Goal: Transaction & Acquisition: Purchase product/service

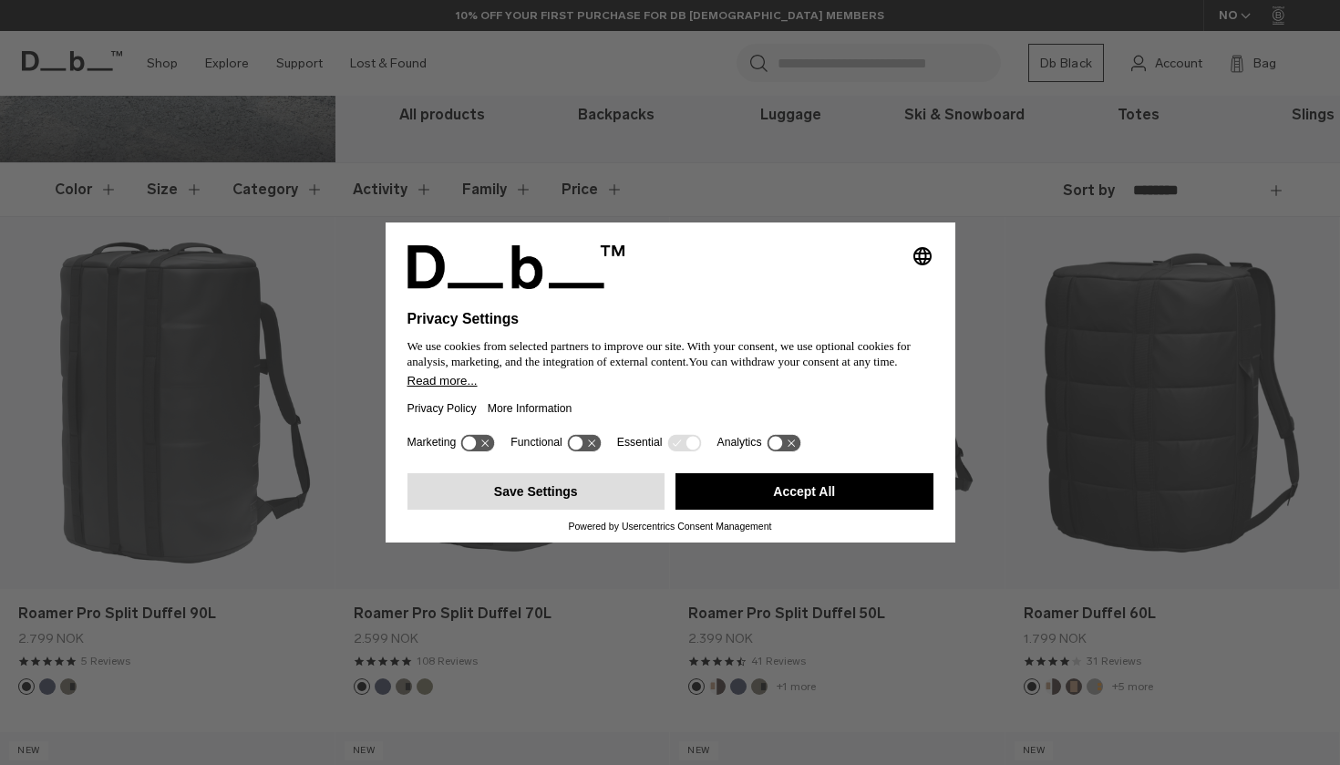
click at [546, 491] on button "Save Settings" at bounding box center [536, 491] width 258 height 36
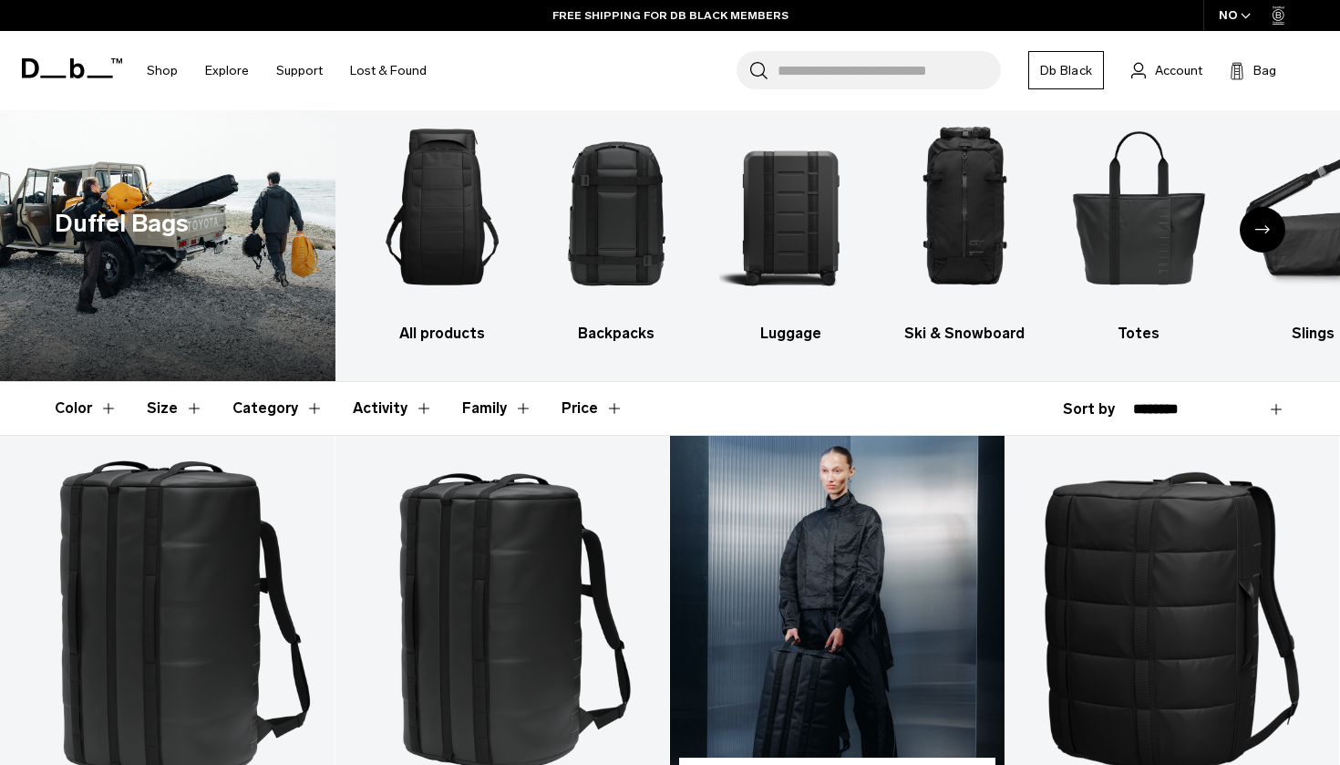
scroll to position [19, 0]
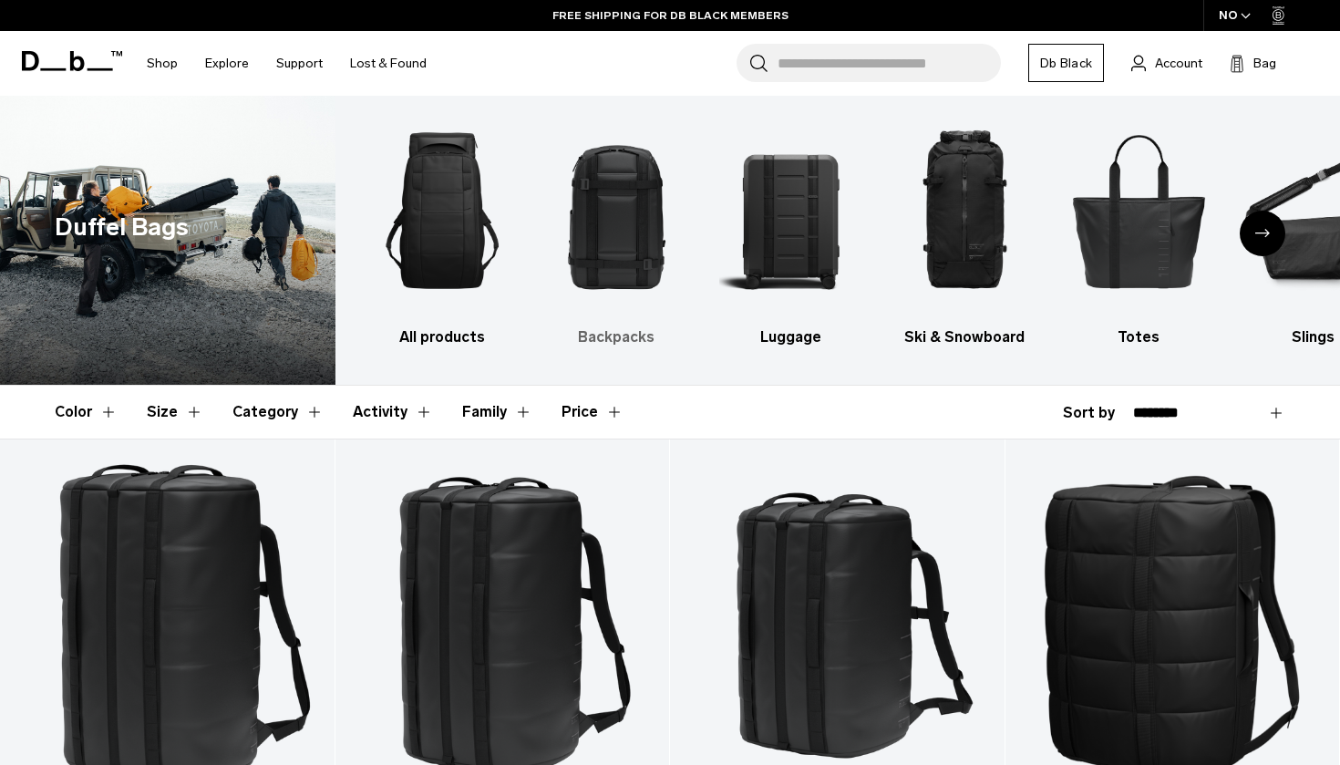
click at [638, 212] on img "2 / 10" at bounding box center [616, 210] width 142 height 213
click at [638, 213] on img "2 / 10" at bounding box center [616, 210] width 142 height 213
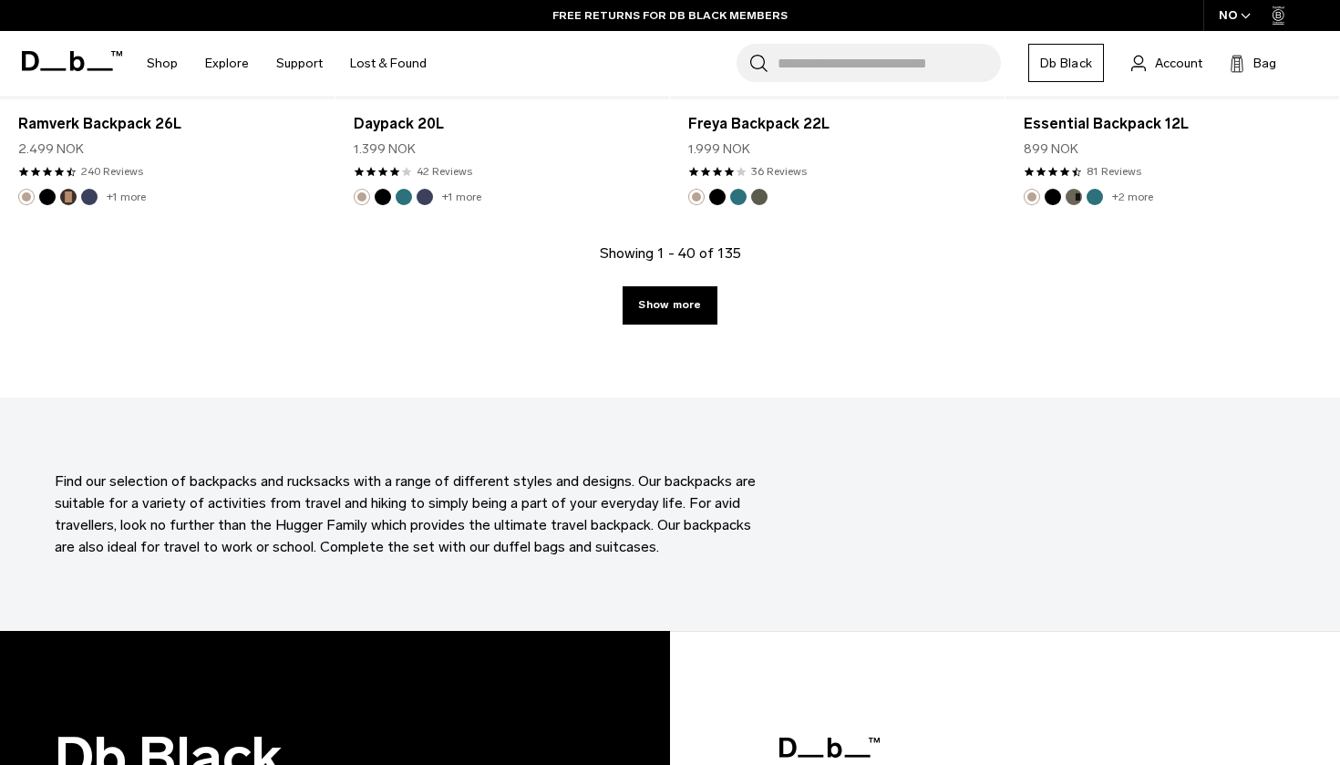
scroll to position [5356, 0]
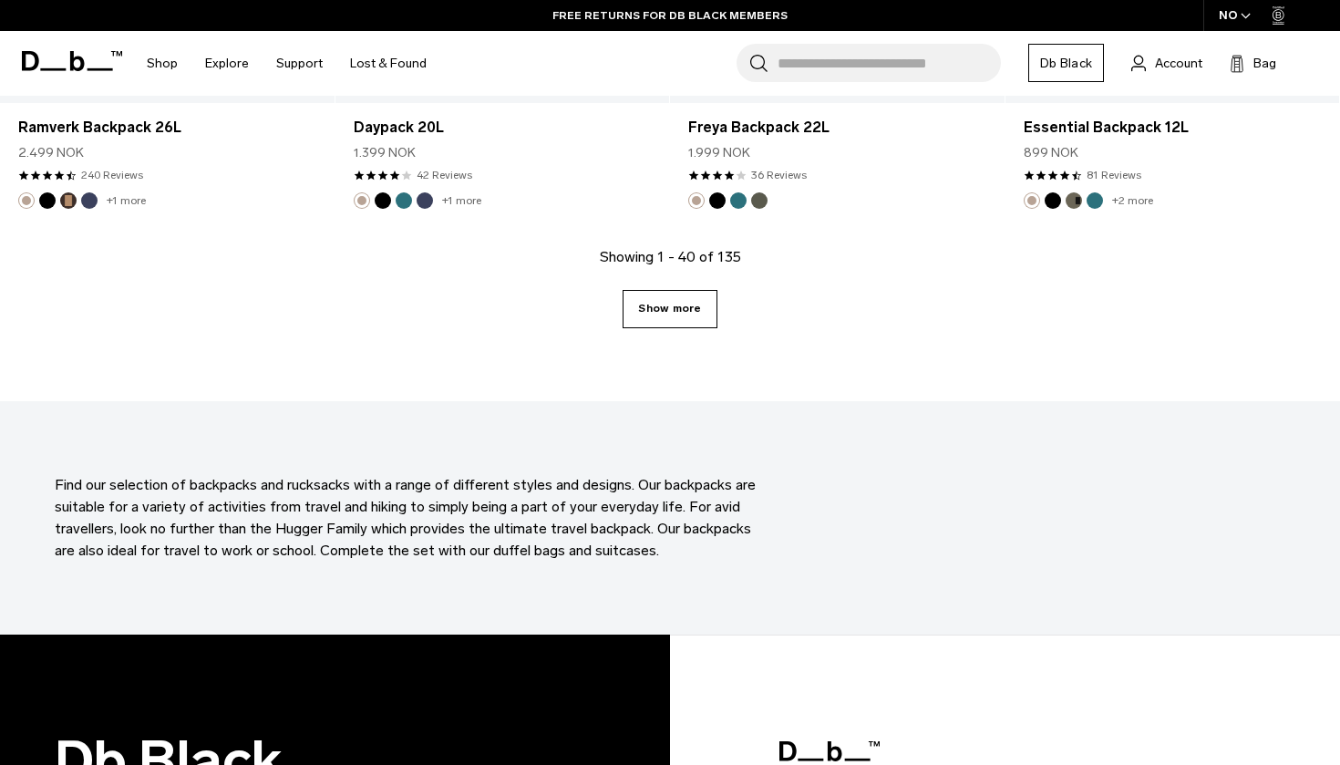
click at [670, 302] on link "Show more" at bounding box center [670, 309] width 94 height 38
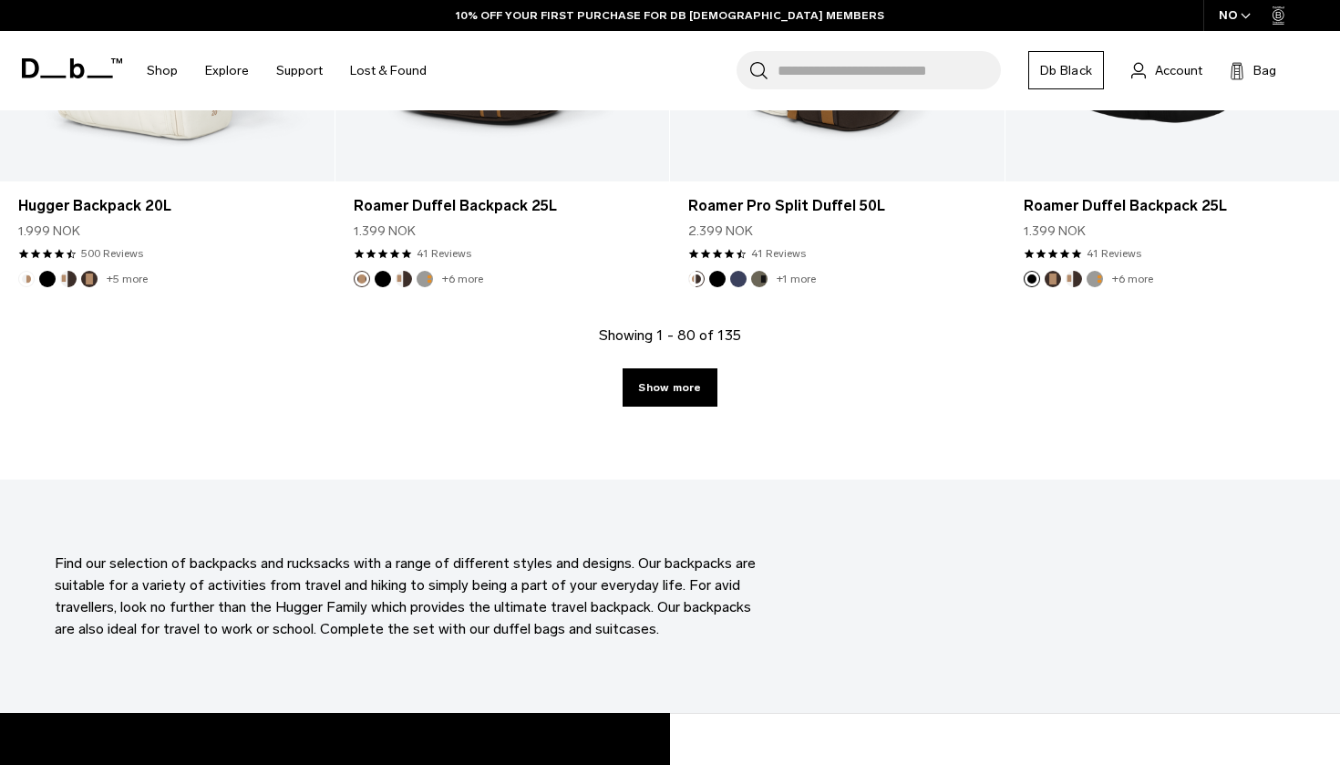
scroll to position [10424, 0]
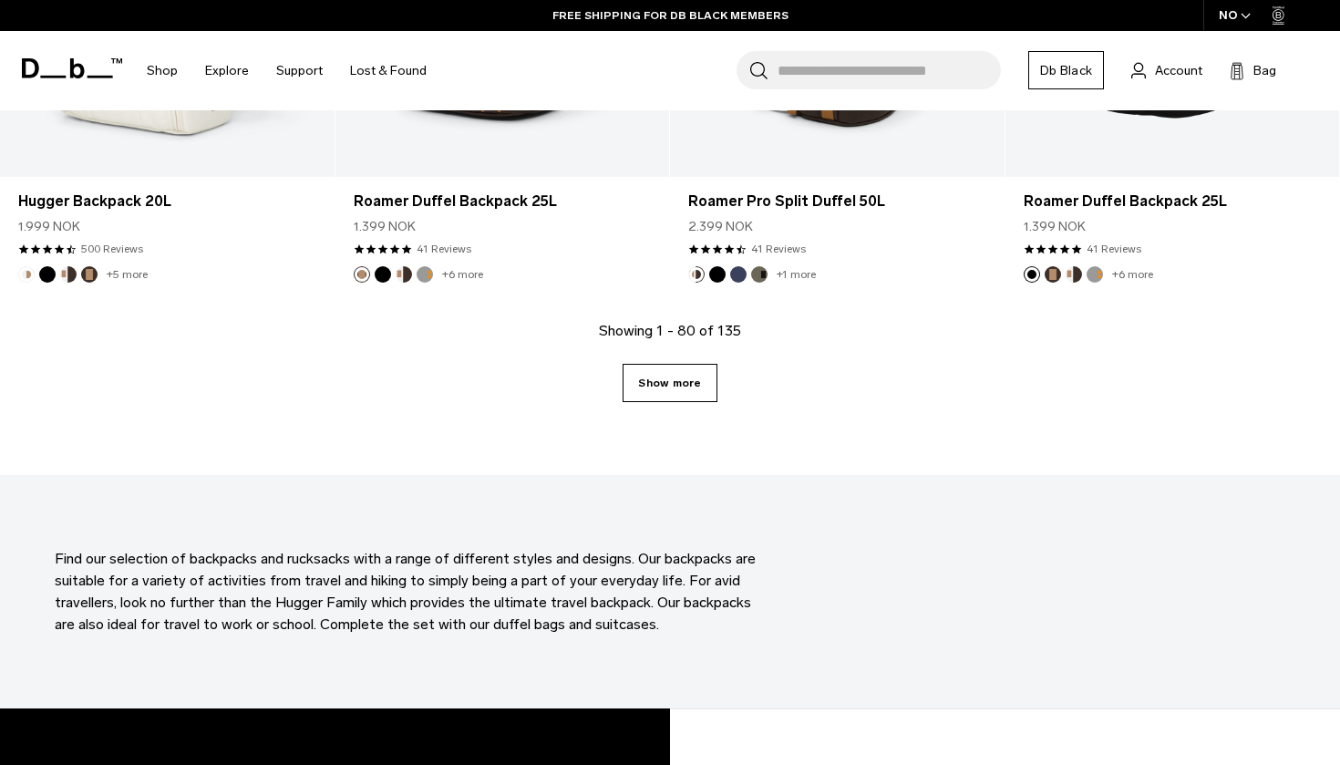
click at [680, 380] on link "Show more" at bounding box center [670, 383] width 94 height 38
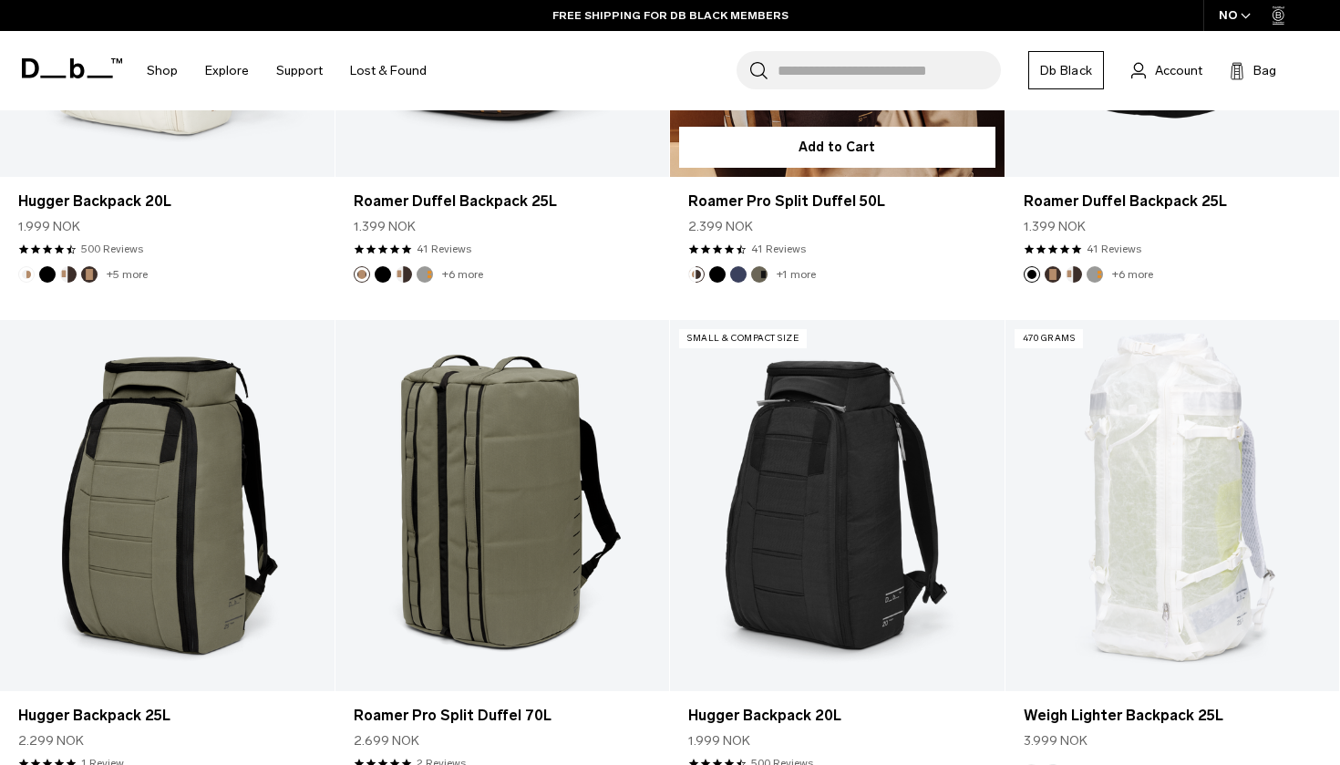
click at [673, 177] on form "Add to Cart" at bounding box center [837, 147] width 334 height 59
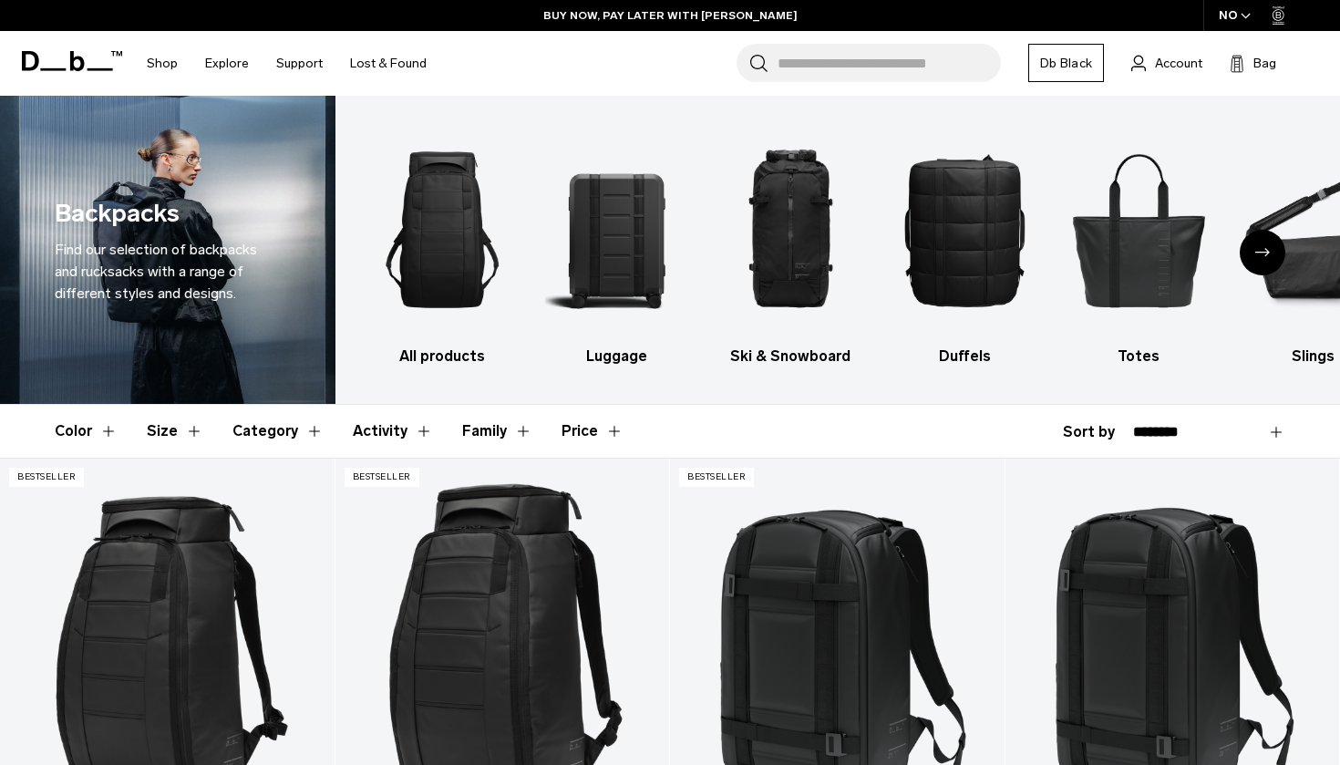
click at [305, 440] on button "Category" at bounding box center [277, 431] width 91 height 53
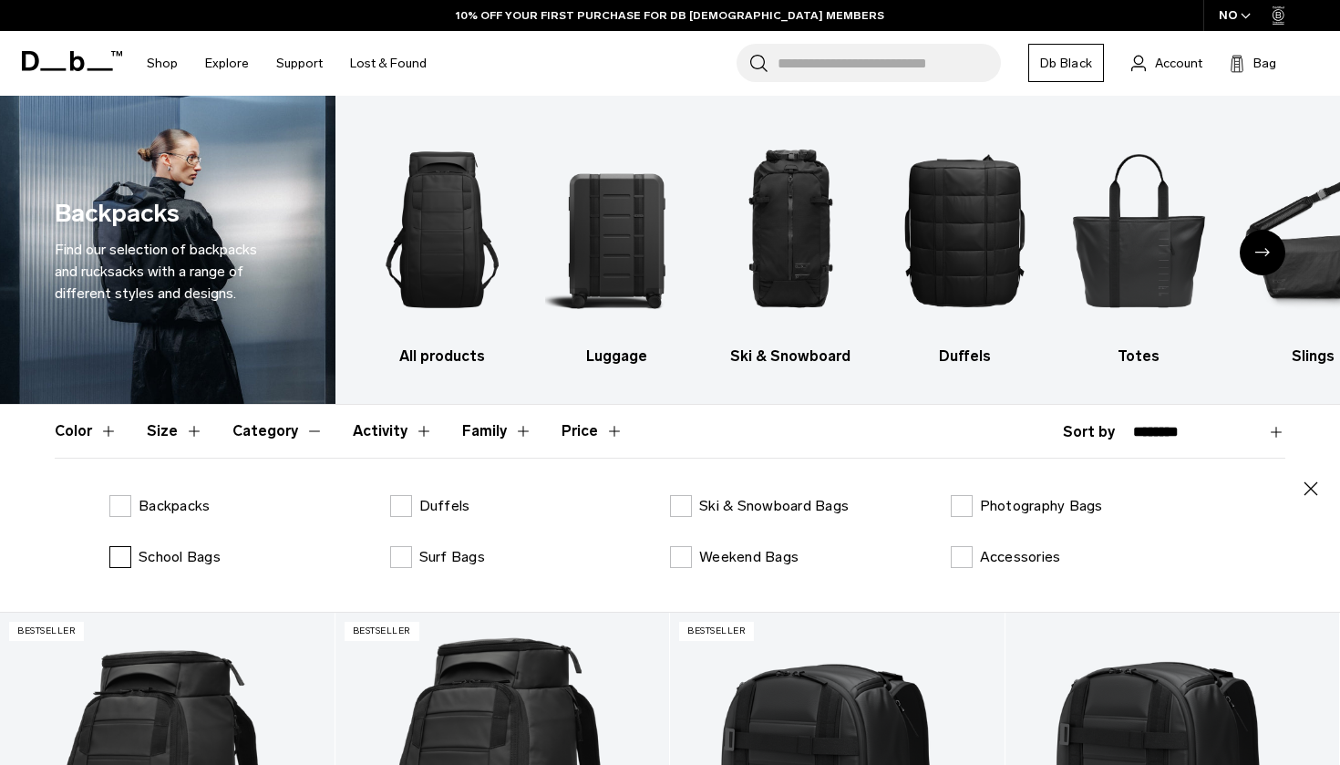
click at [128, 560] on label "School Bags" at bounding box center [164, 557] width 111 height 22
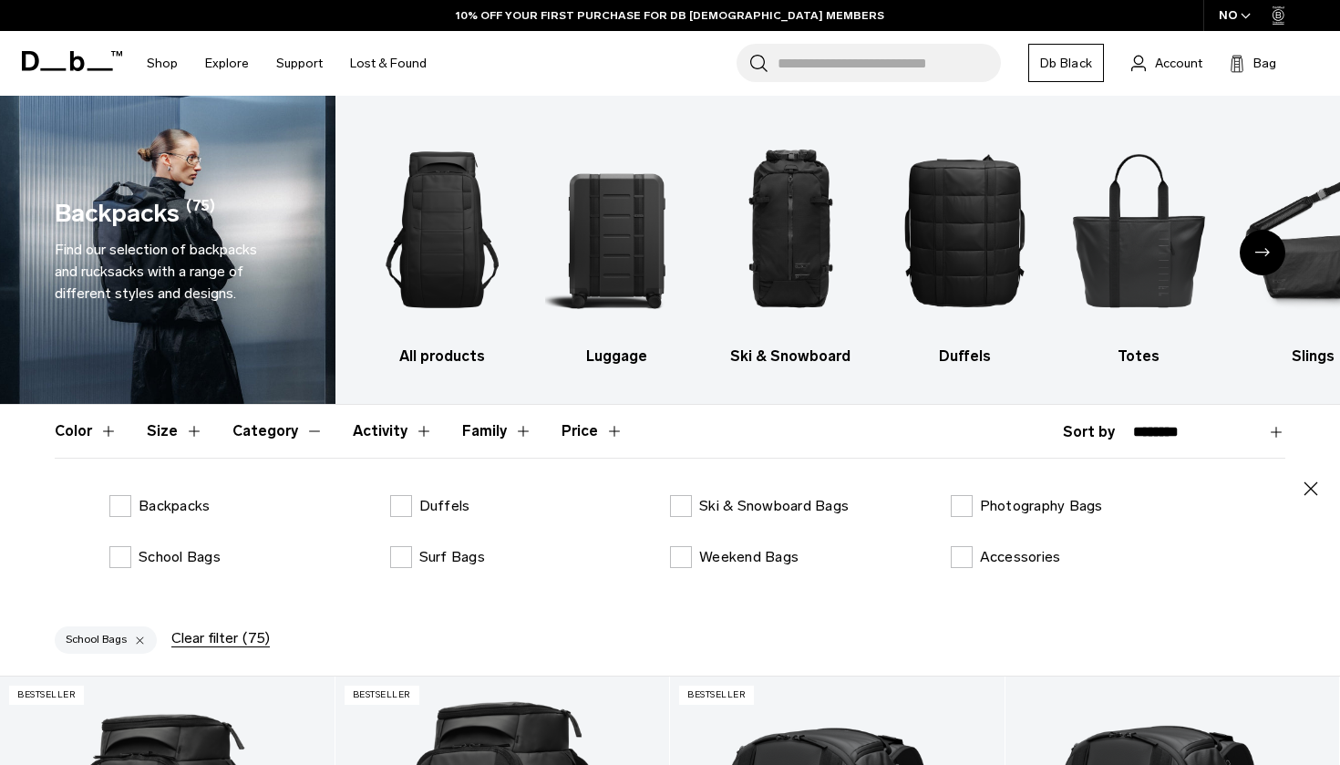
click at [1312, 482] on icon "button" at bounding box center [1311, 489] width 22 height 22
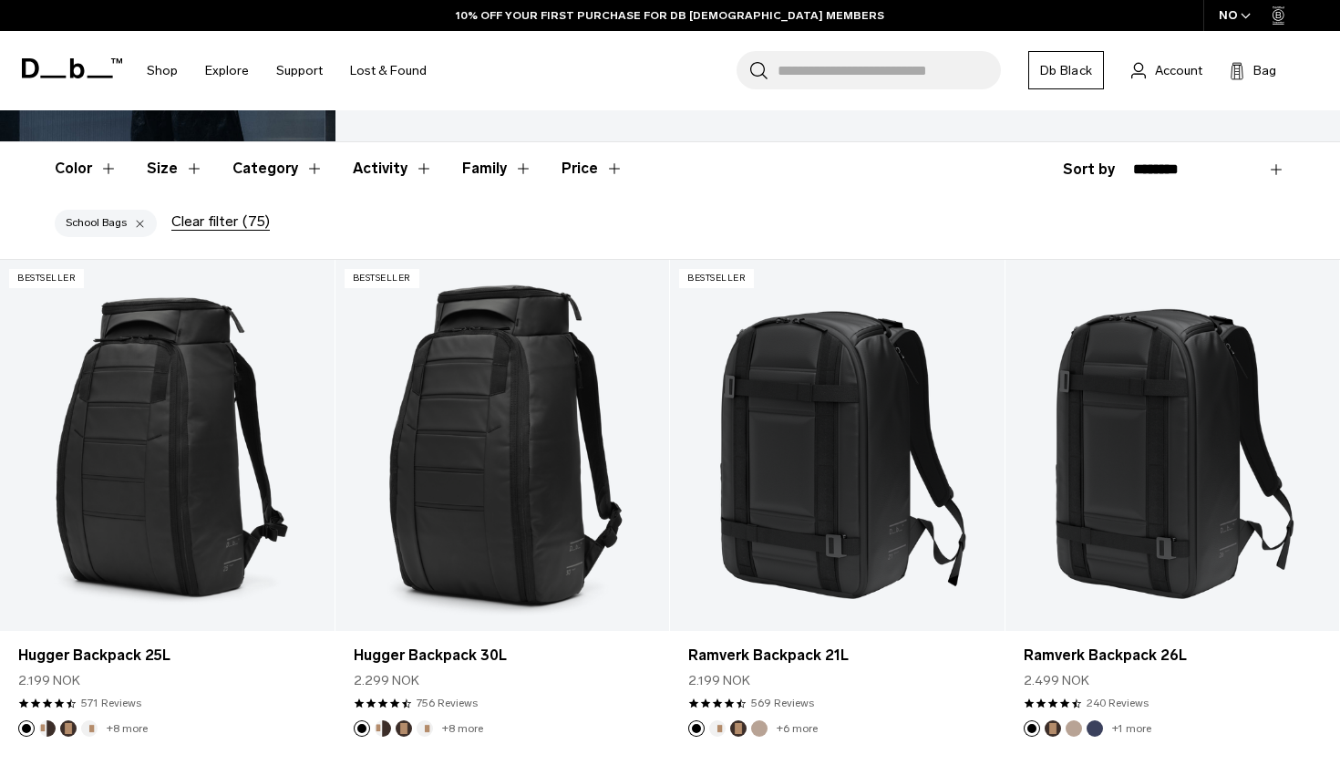
scroll to position [263, 0]
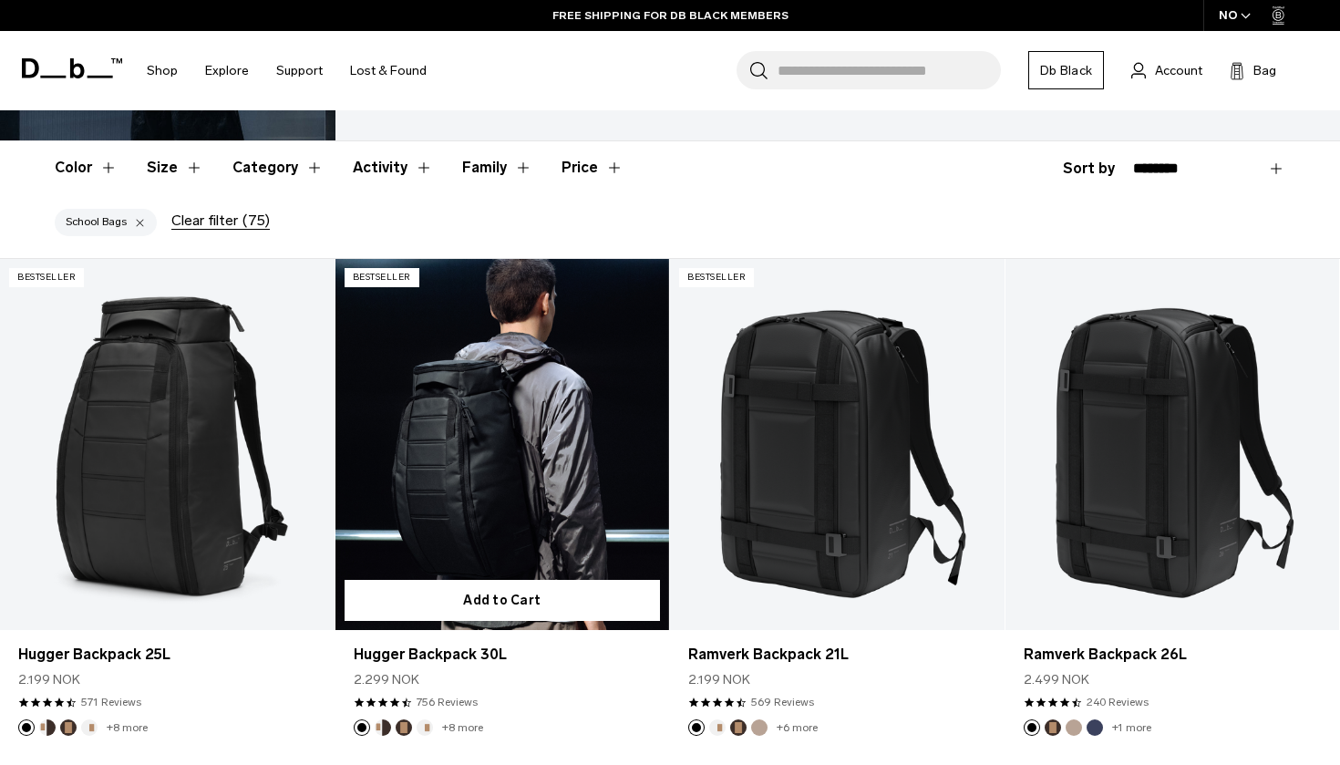
click at [493, 482] on link "Hugger Backpack 30L" at bounding box center [502, 444] width 334 height 371
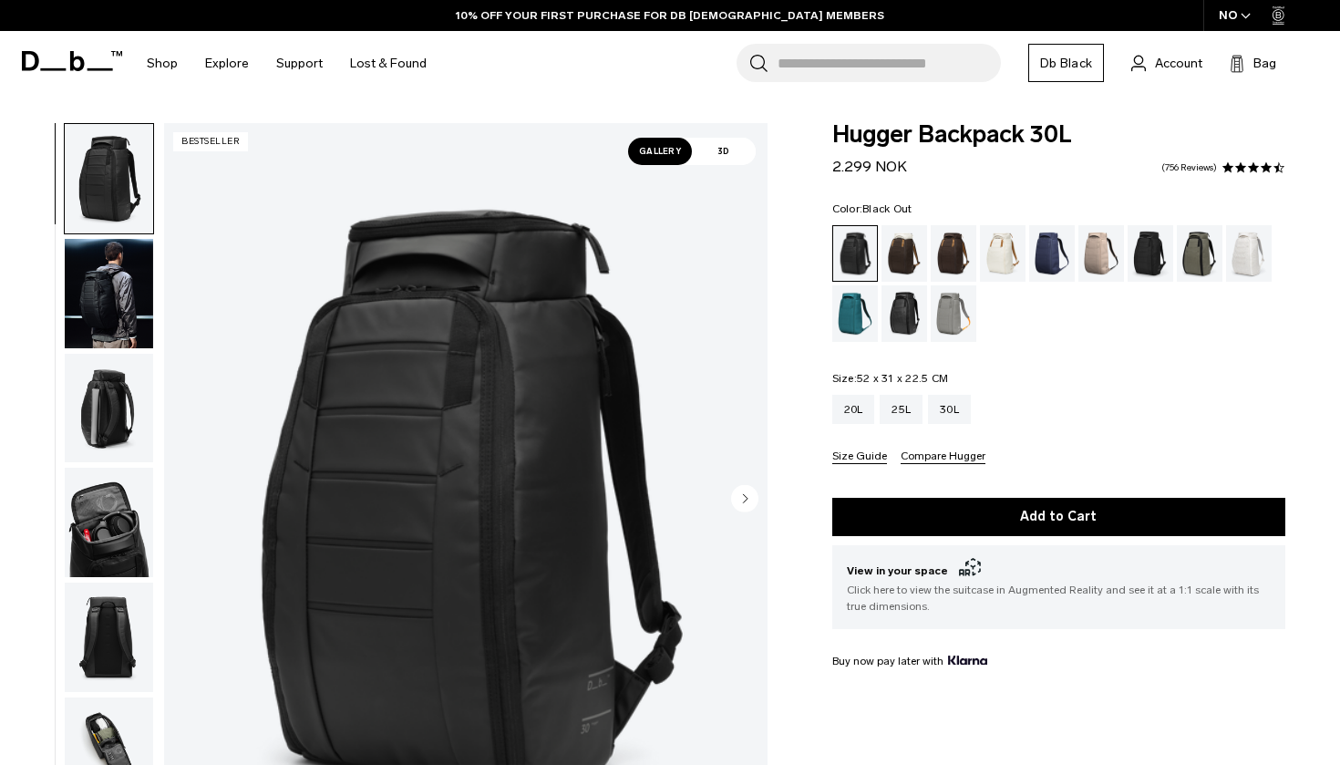
scroll to position [78, 0]
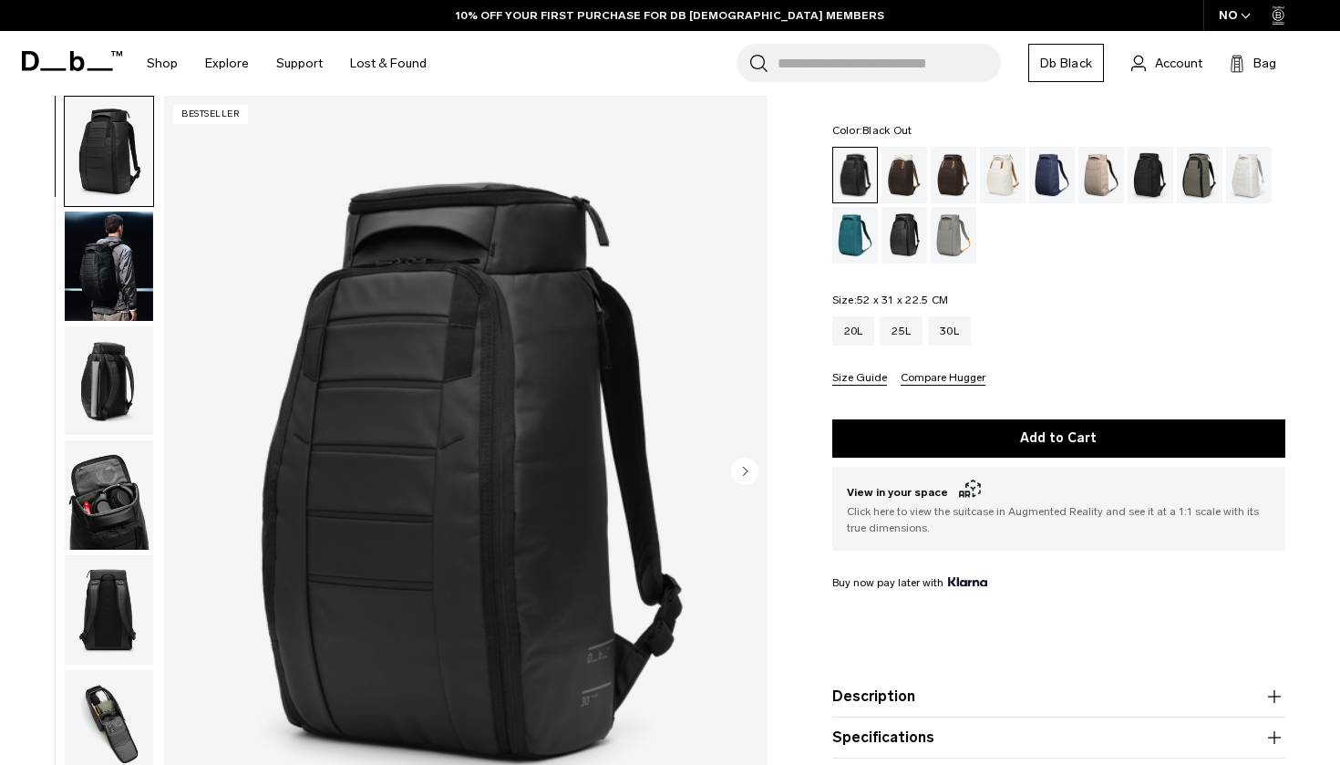
click at [130, 273] on img "button" at bounding box center [109, 265] width 88 height 109
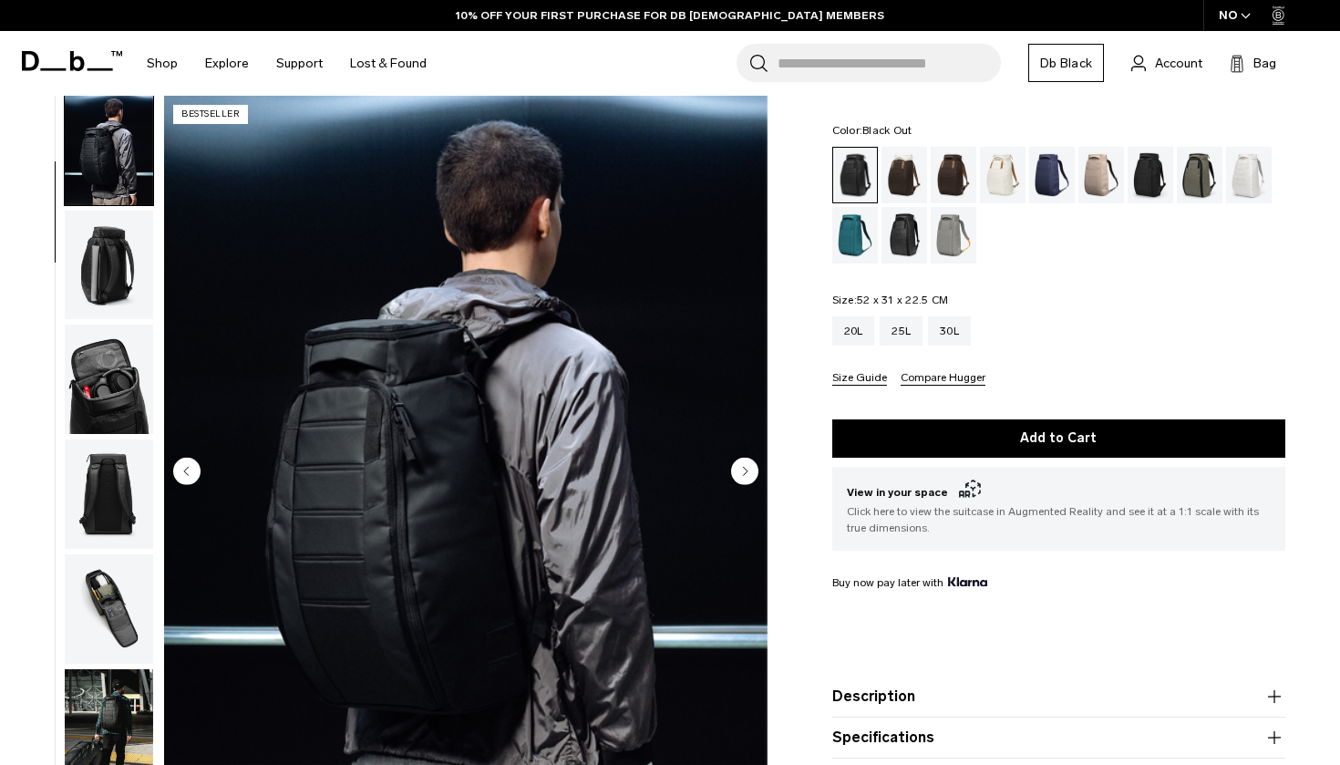
click at [126, 287] on img "button" at bounding box center [109, 264] width 88 height 109
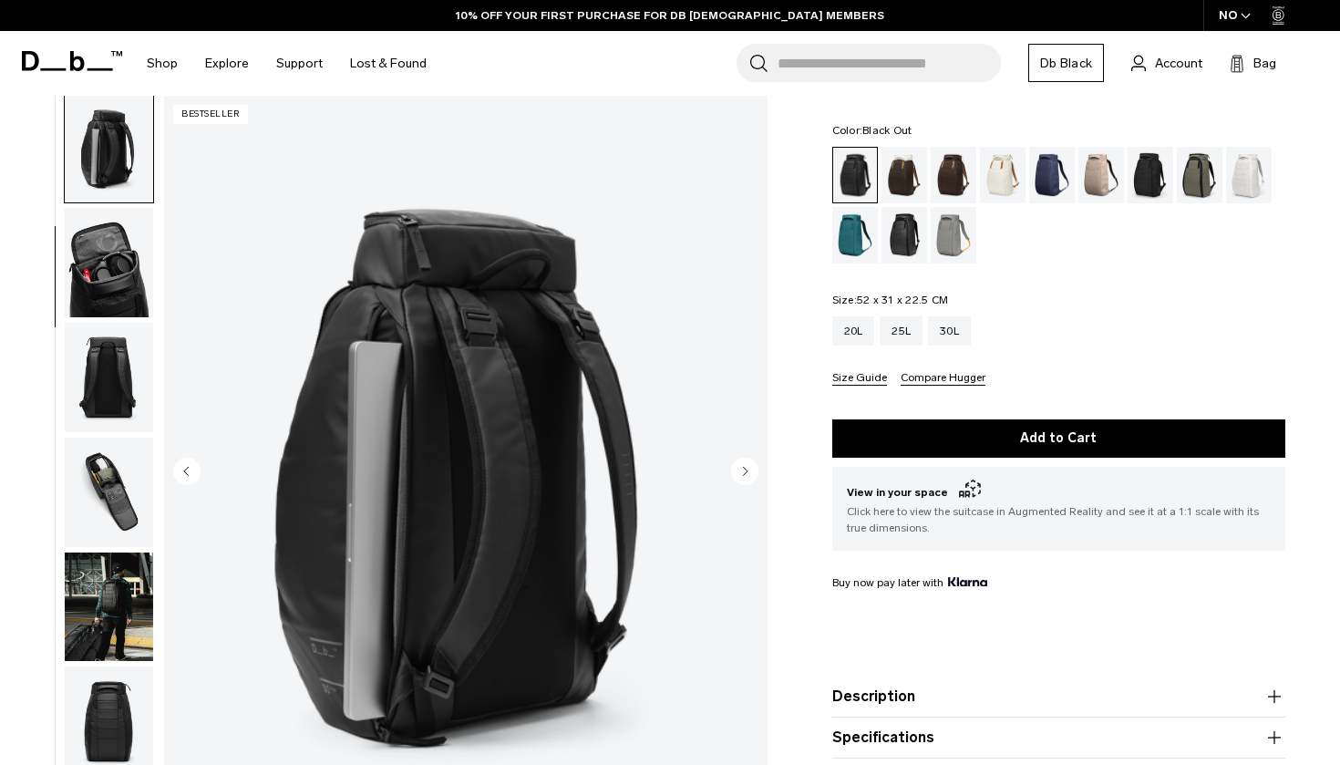
click at [126, 287] on img "button" at bounding box center [109, 262] width 88 height 109
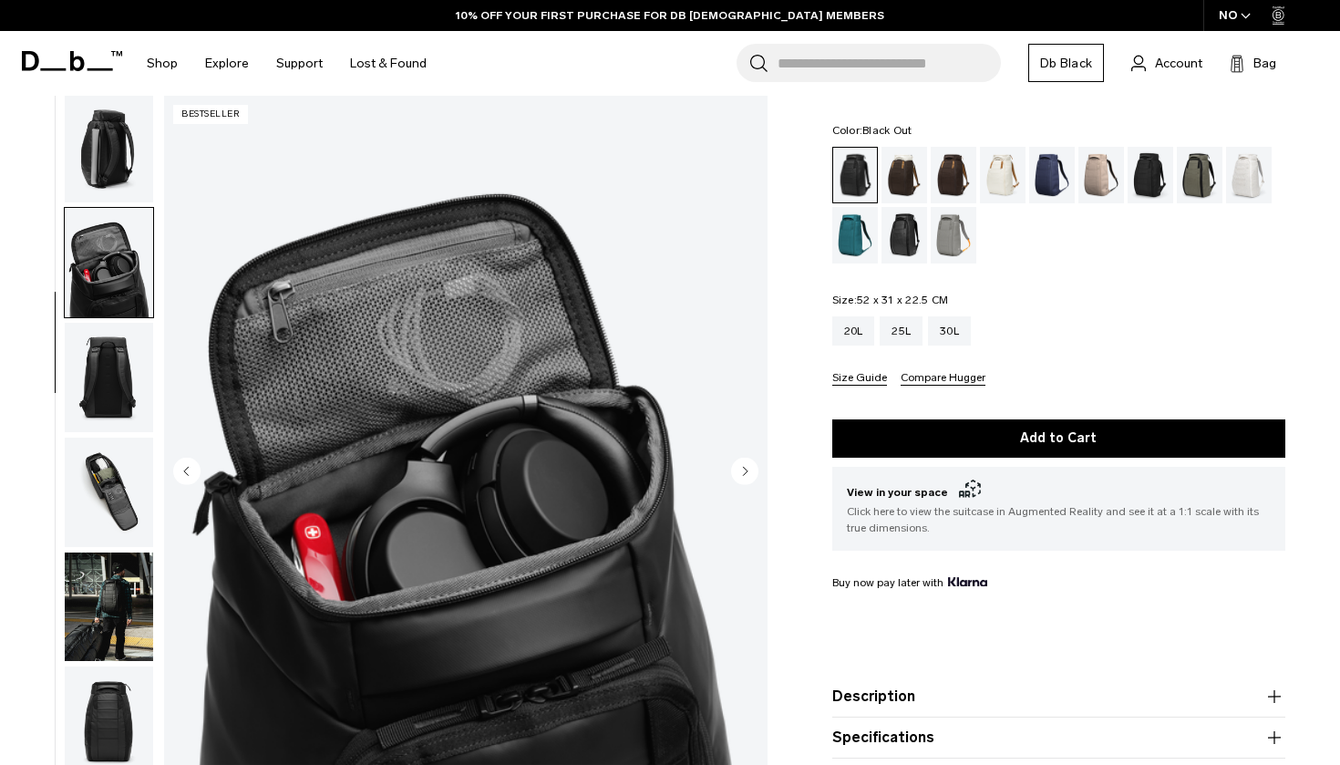
scroll to position [348, 0]
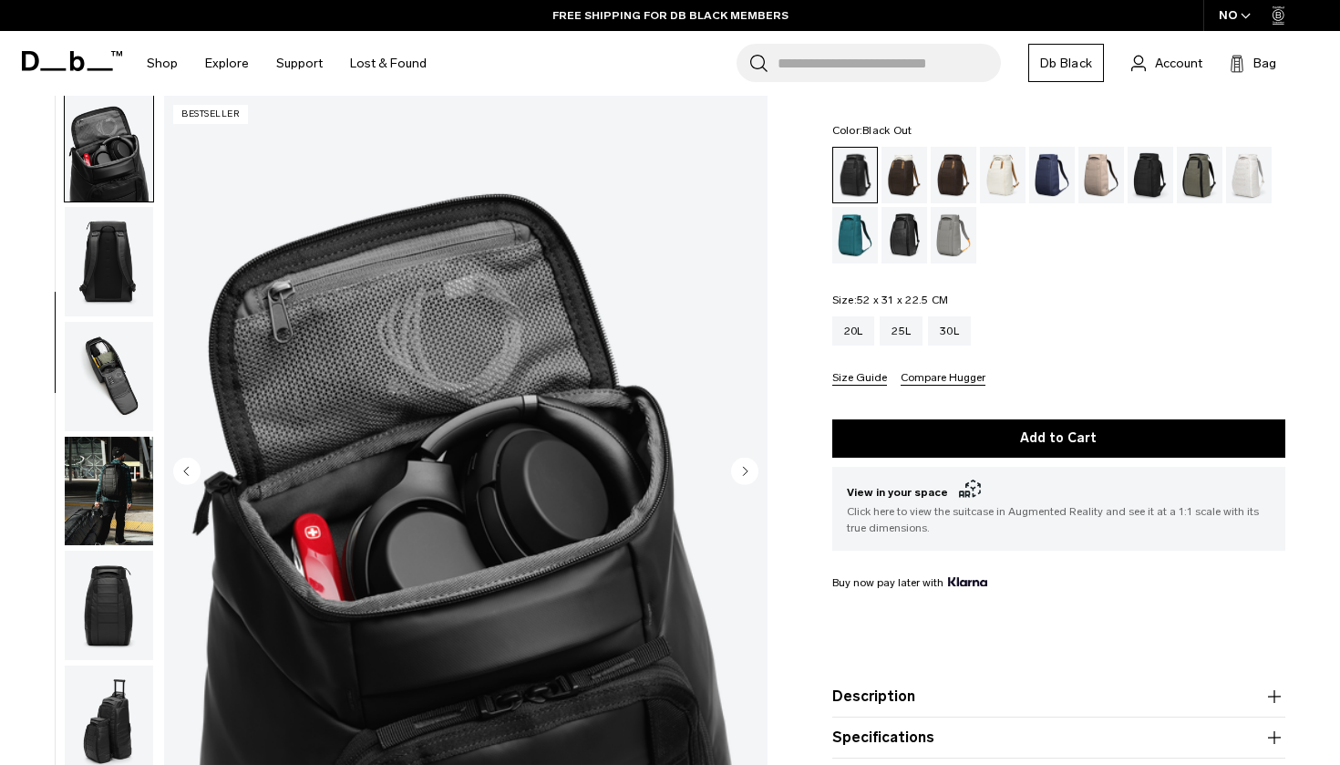
click at [121, 301] on img "button" at bounding box center [109, 261] width 88 height 109
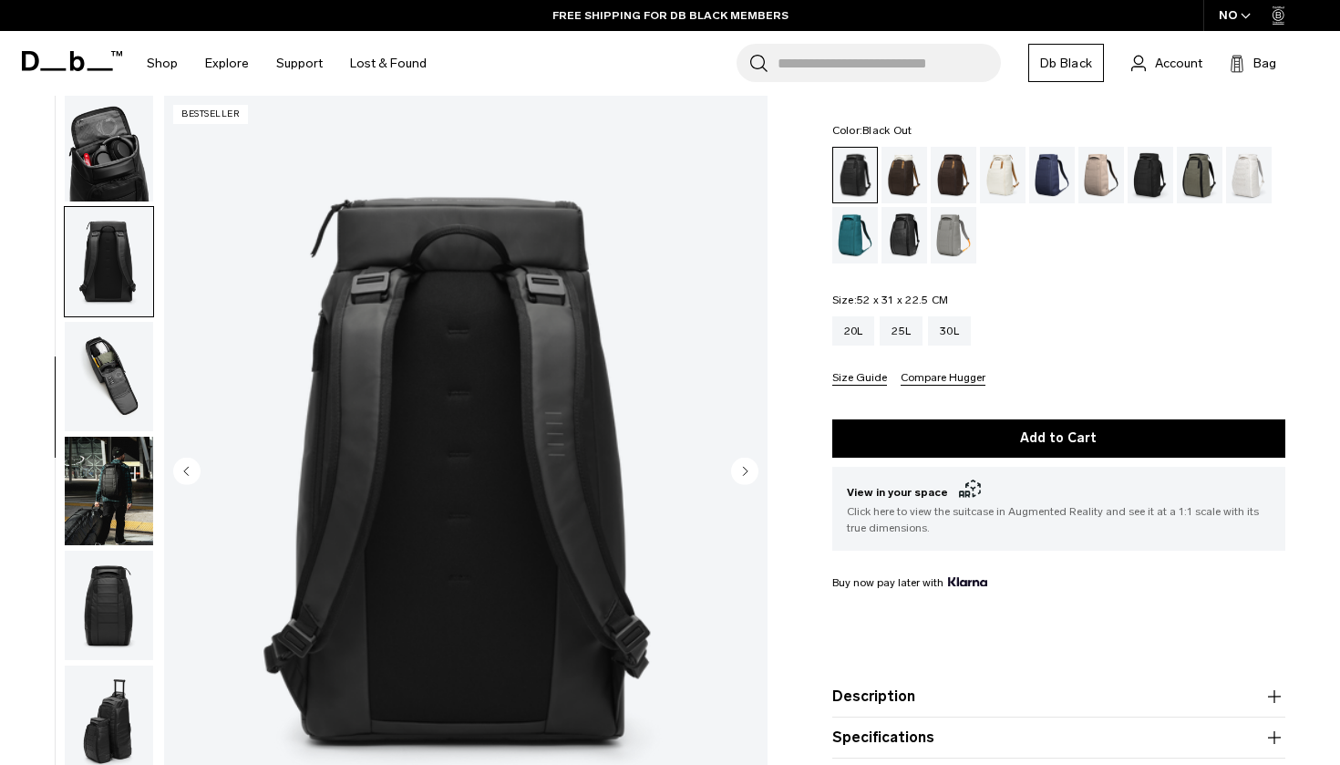
scroll to position [464, 0]
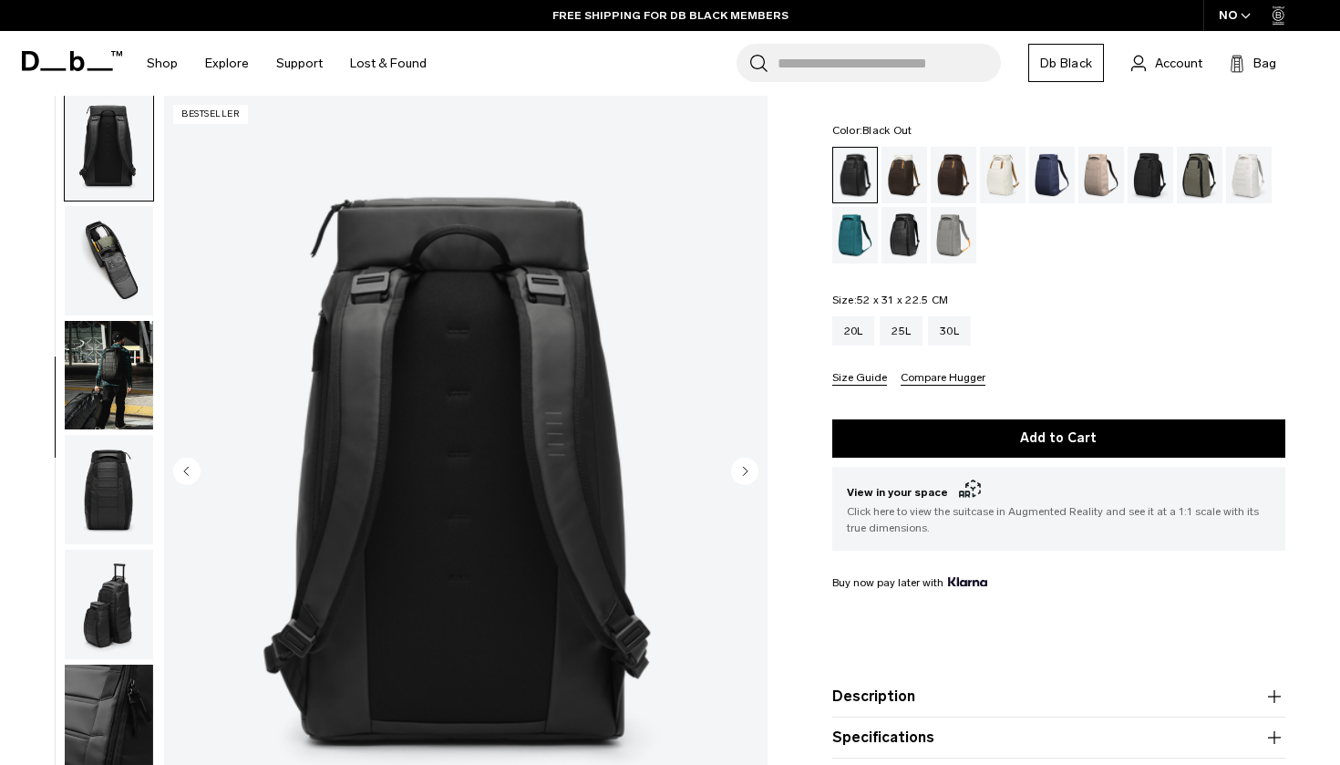
click at [121, 301] on img "button" at bounding box center [109, 260] width 88 height 109
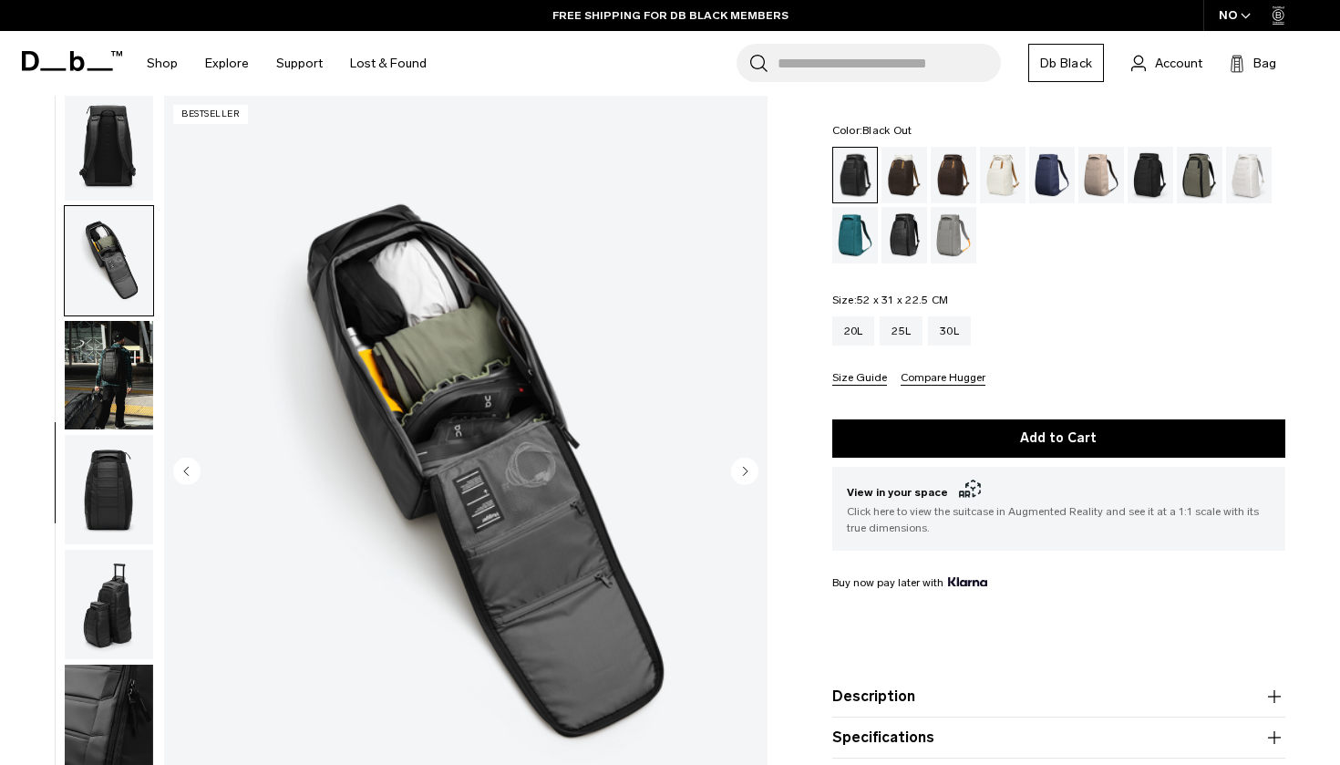
scroll to position [519, 0]
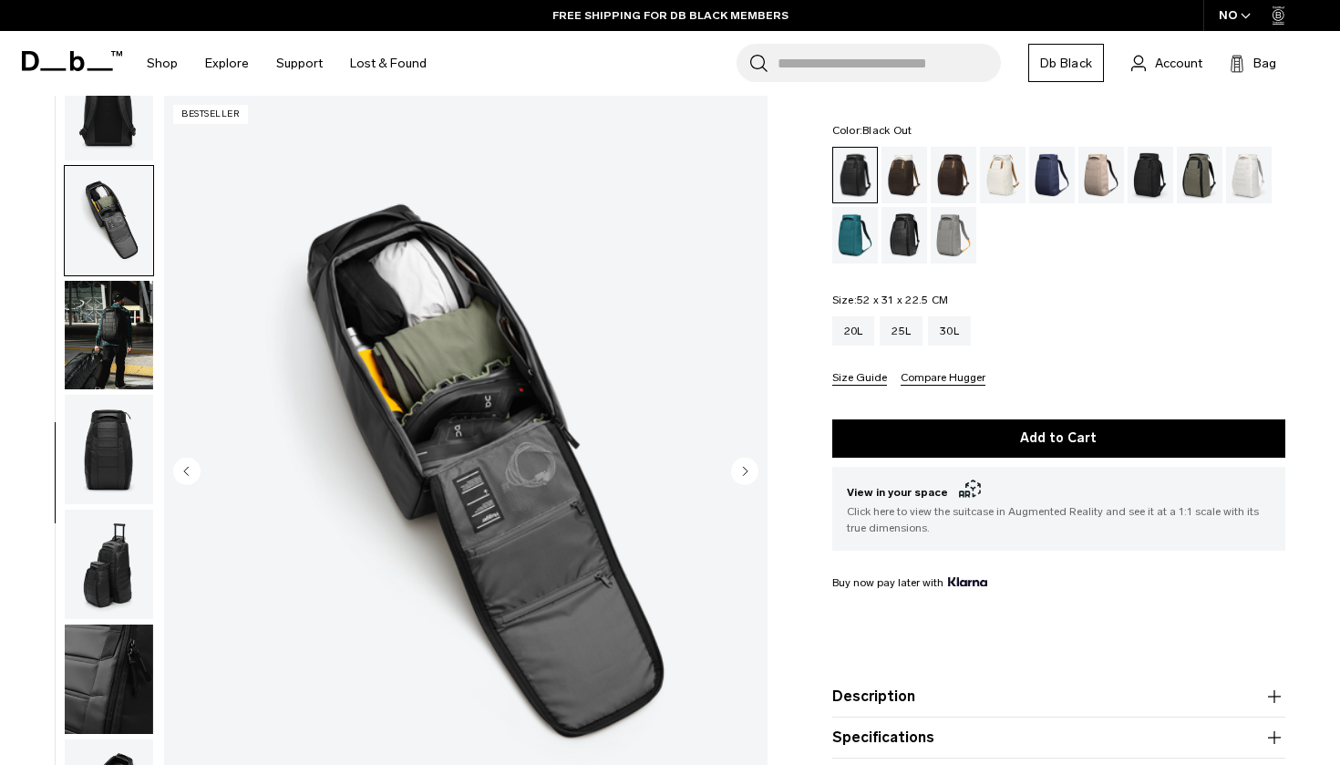
click at [116, 358] on img "button" at bounding box center [109, 335] width 88 height 109
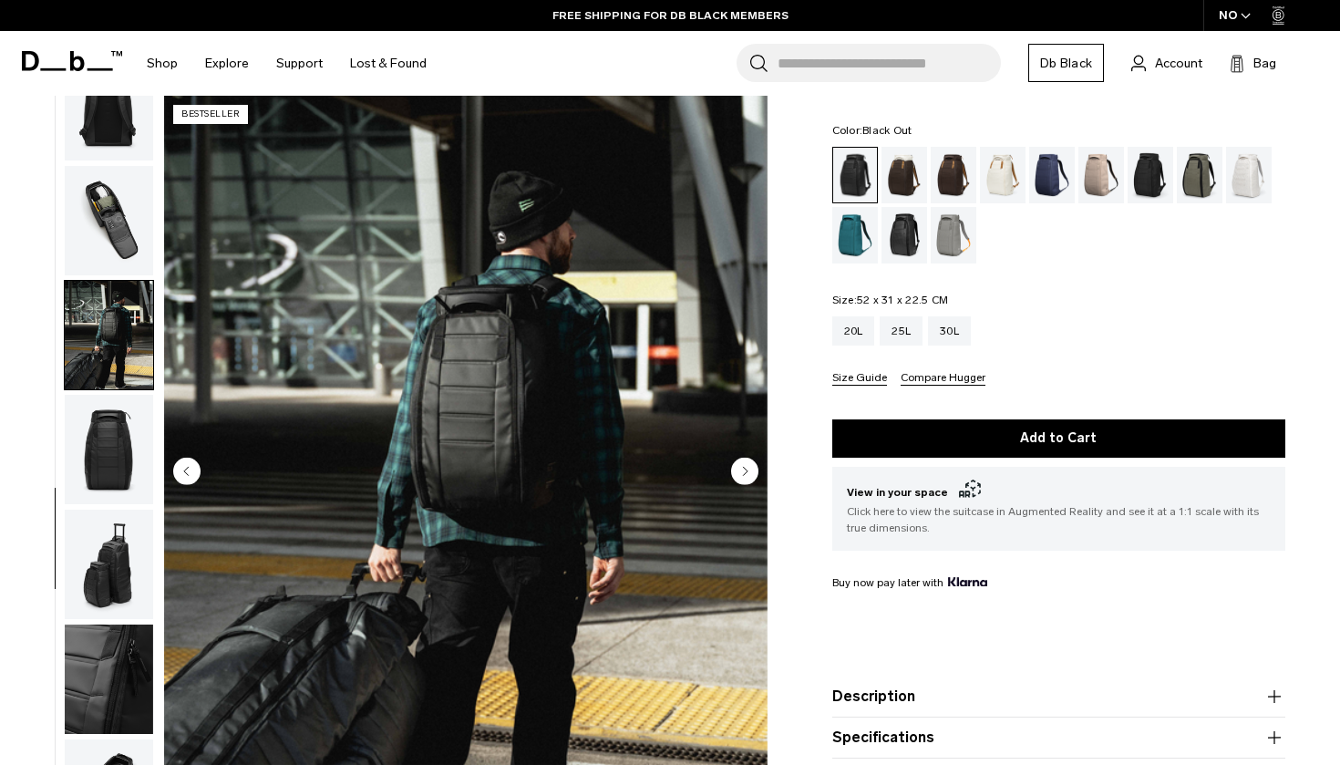
click at [121, 417] on img "button" at bounding box center [109, 449] width 88 height 109
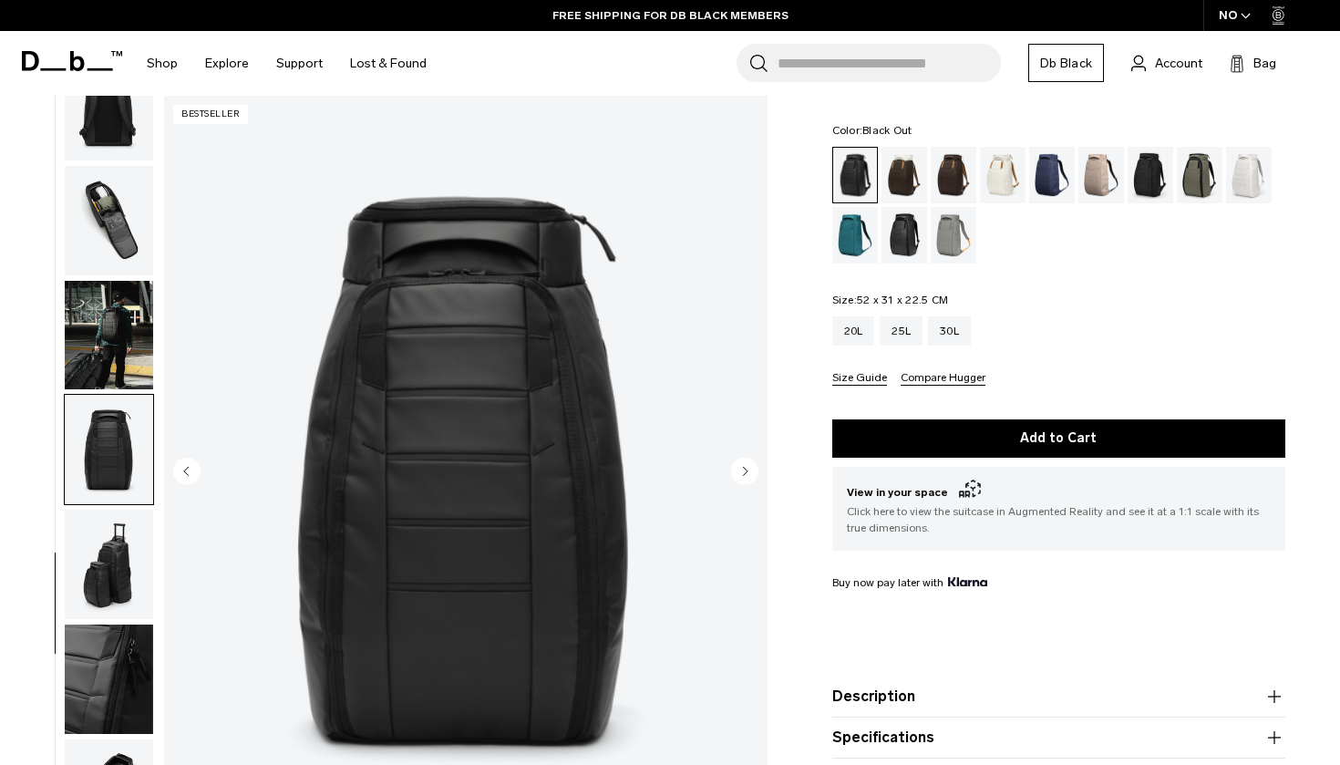
click at [119, 534] on img "button" at bounding box center [109, 563] width 88 height 109
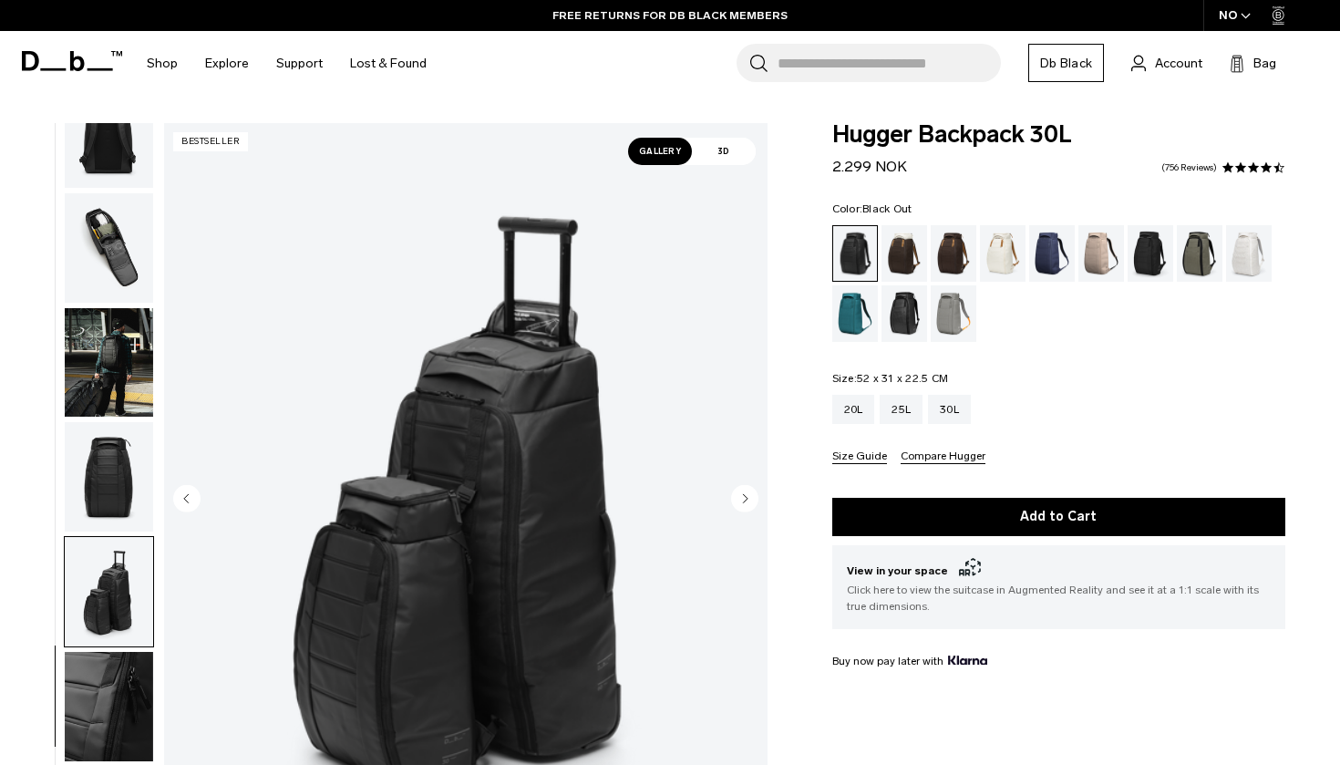
scroll to position [0, 0]
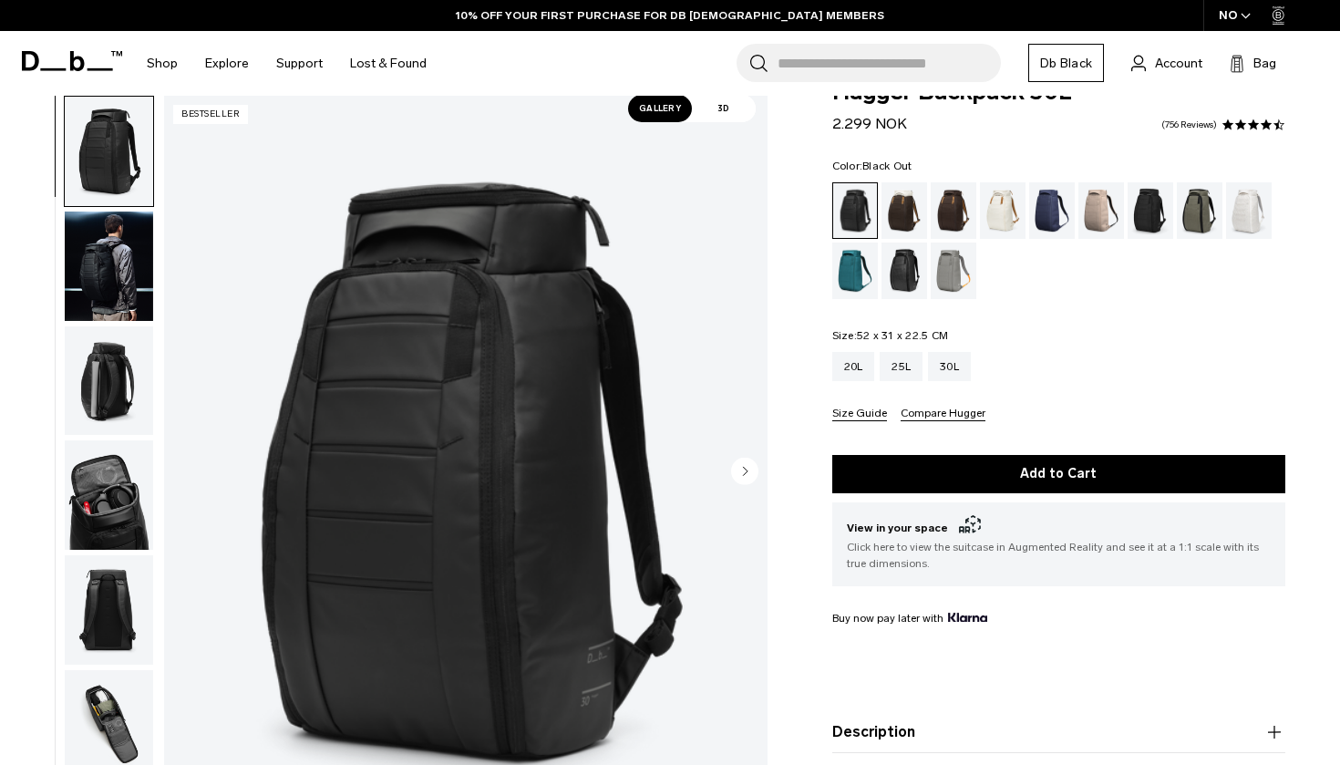
scroll to position [4, 0]
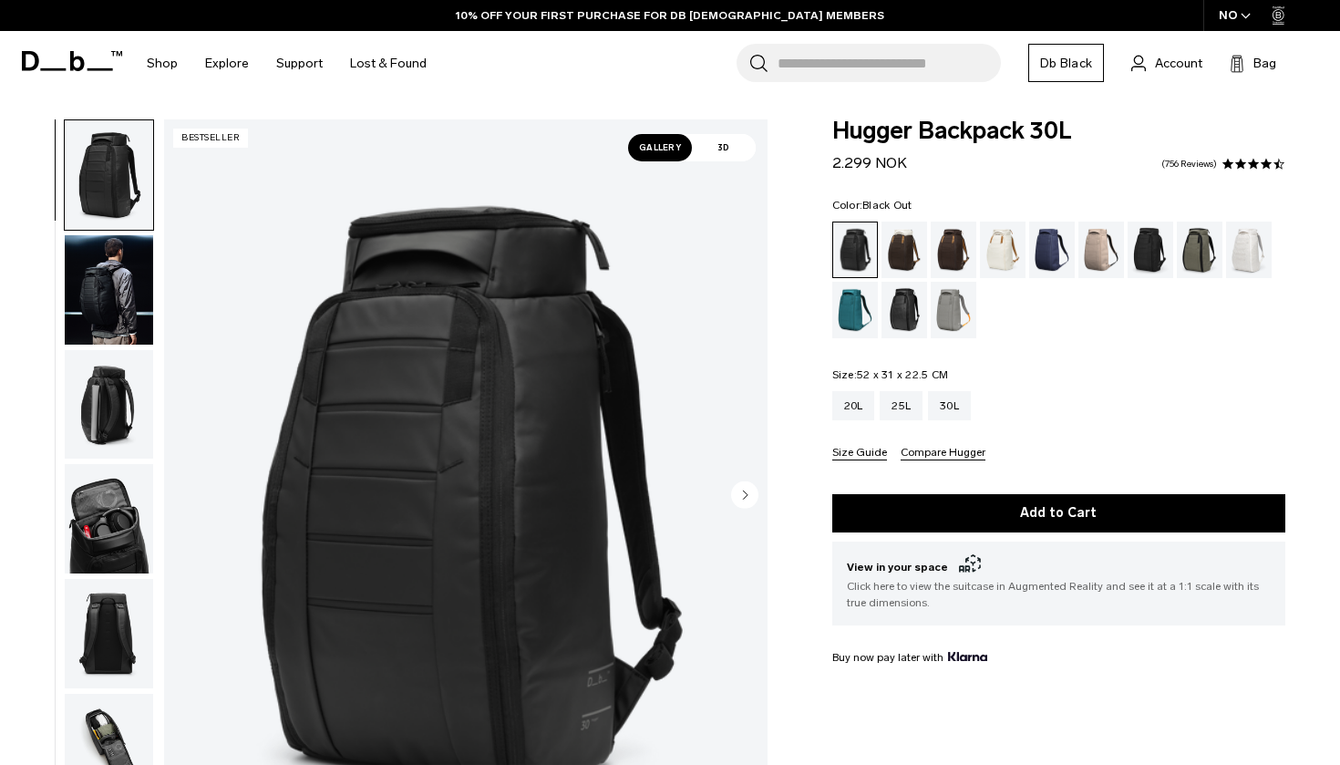
click at [80, 299] on img "button" at bounding box center [109, 289] width 88 height 109
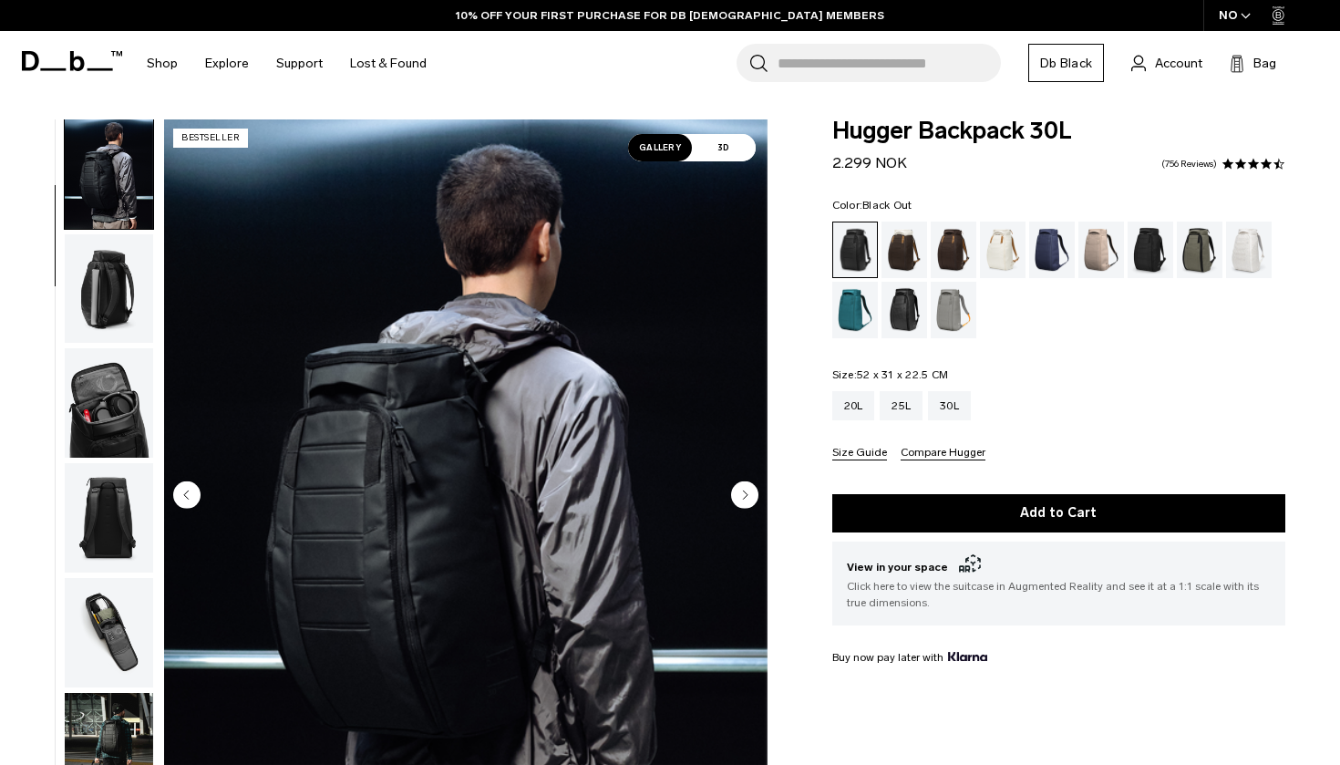
click at [118, 357] on img "button" at bounding box center [109, 402] width 88 height 109
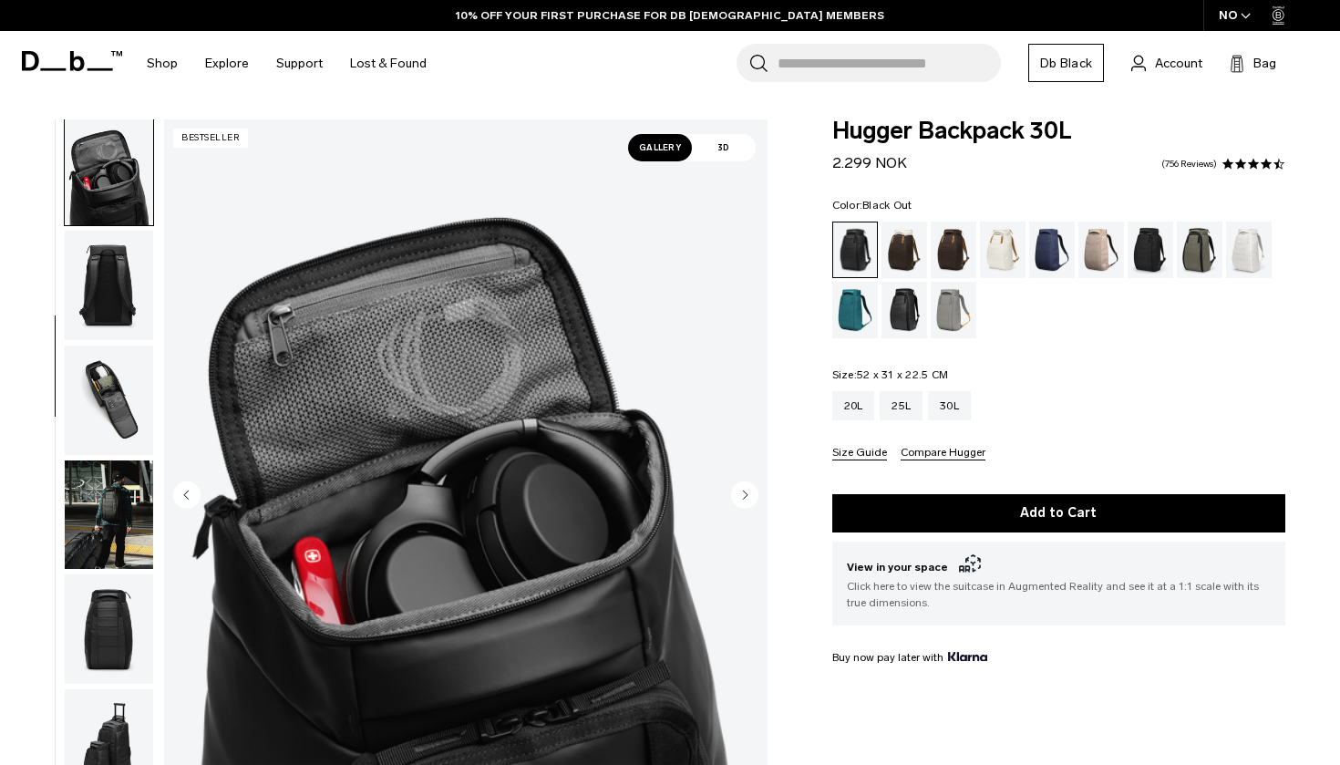
click at [117, 384] on img "button" at bounding box center [109, 399] width 88 height 109
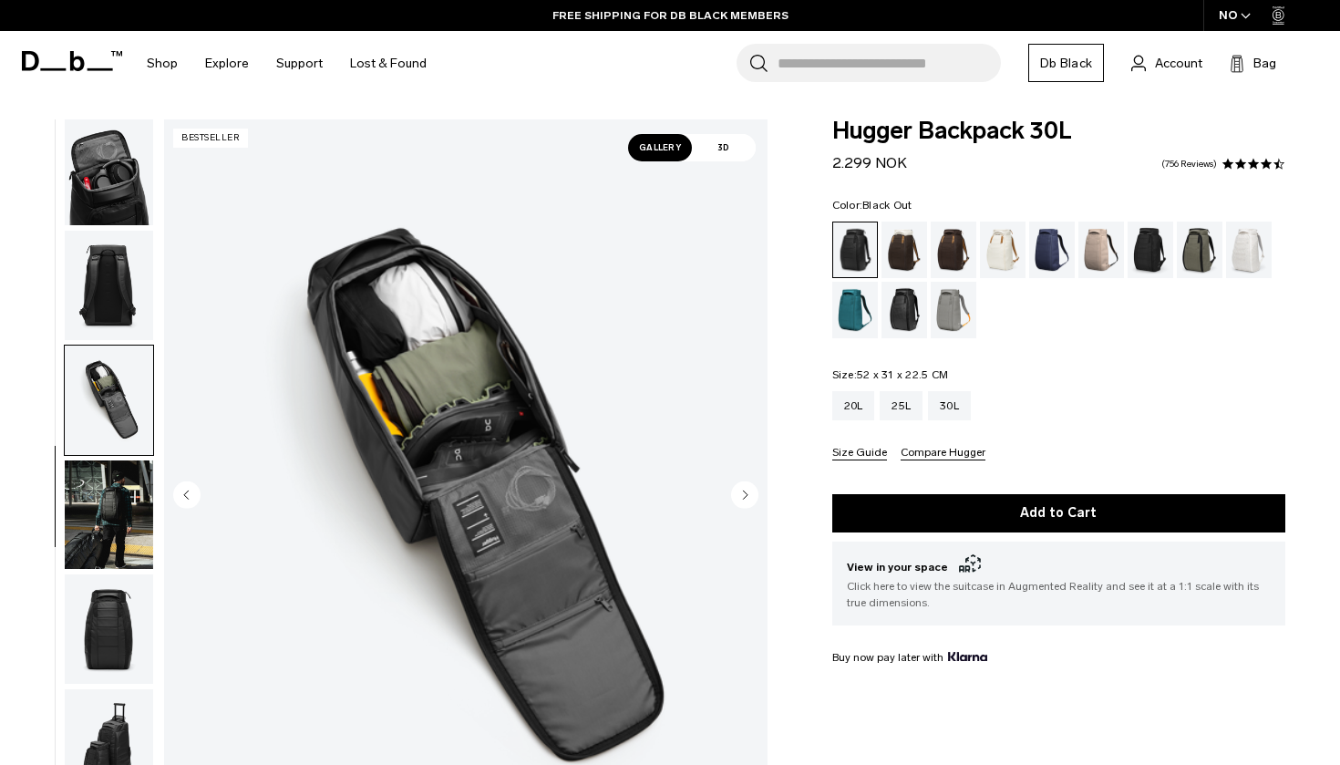
scroll to position [519, 0]
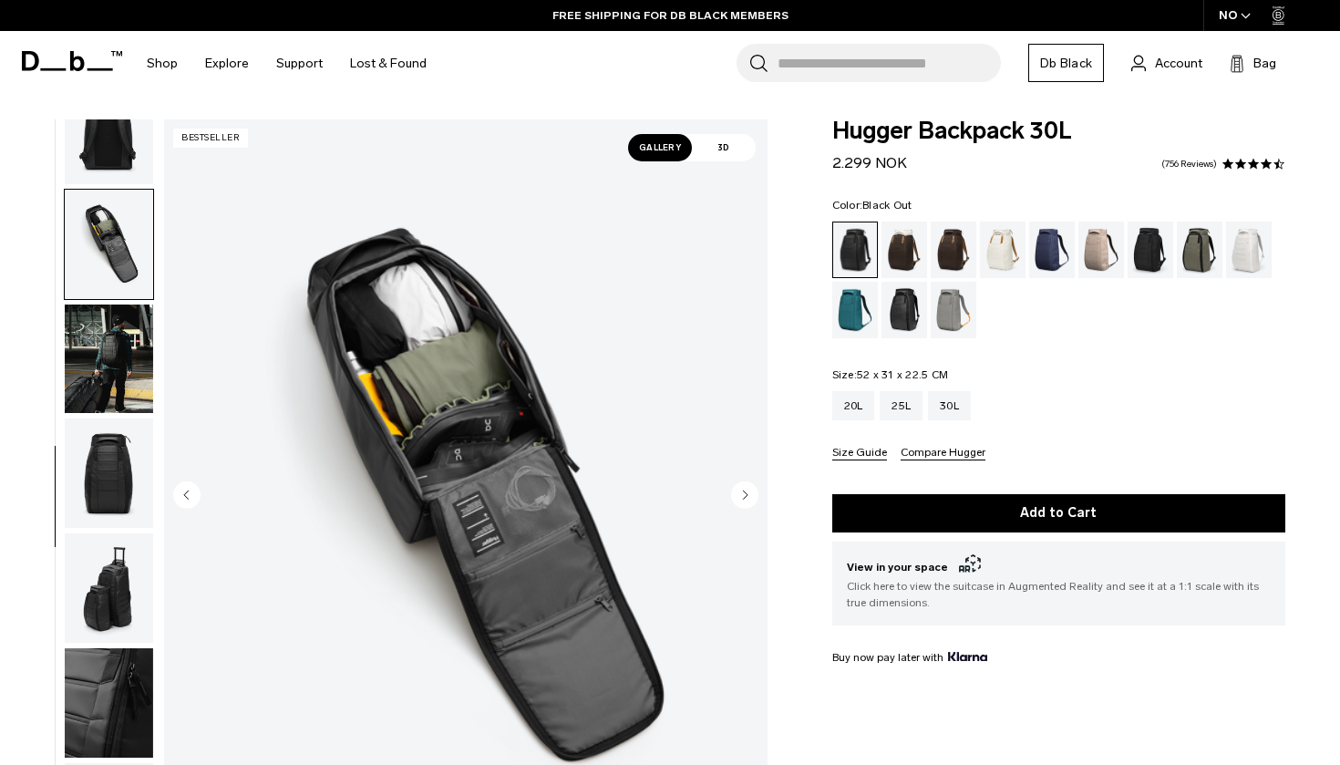
click at [113, 388] on img "button" at bounding box center [109, 358] width 88 height 109
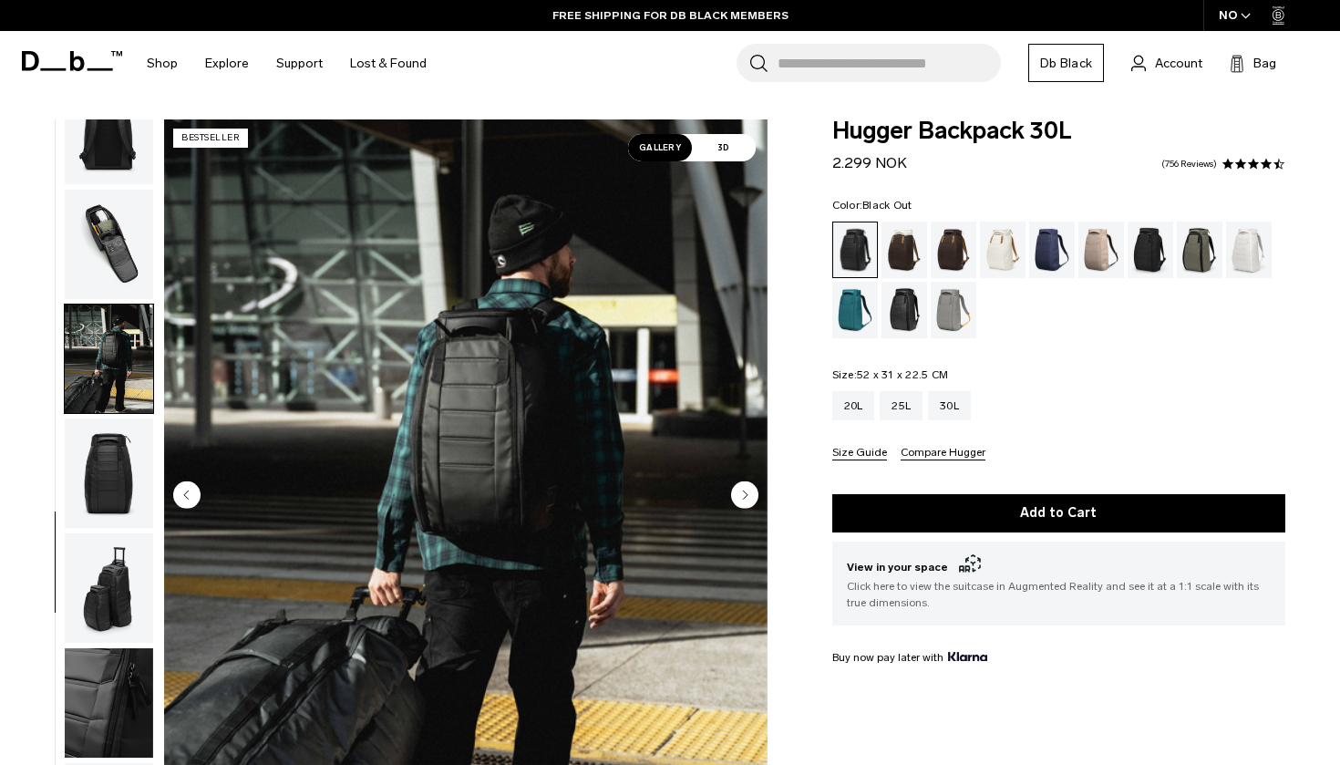
click at [109, 461] on img "button" at bounding box center [109, 472] width 88 height 109
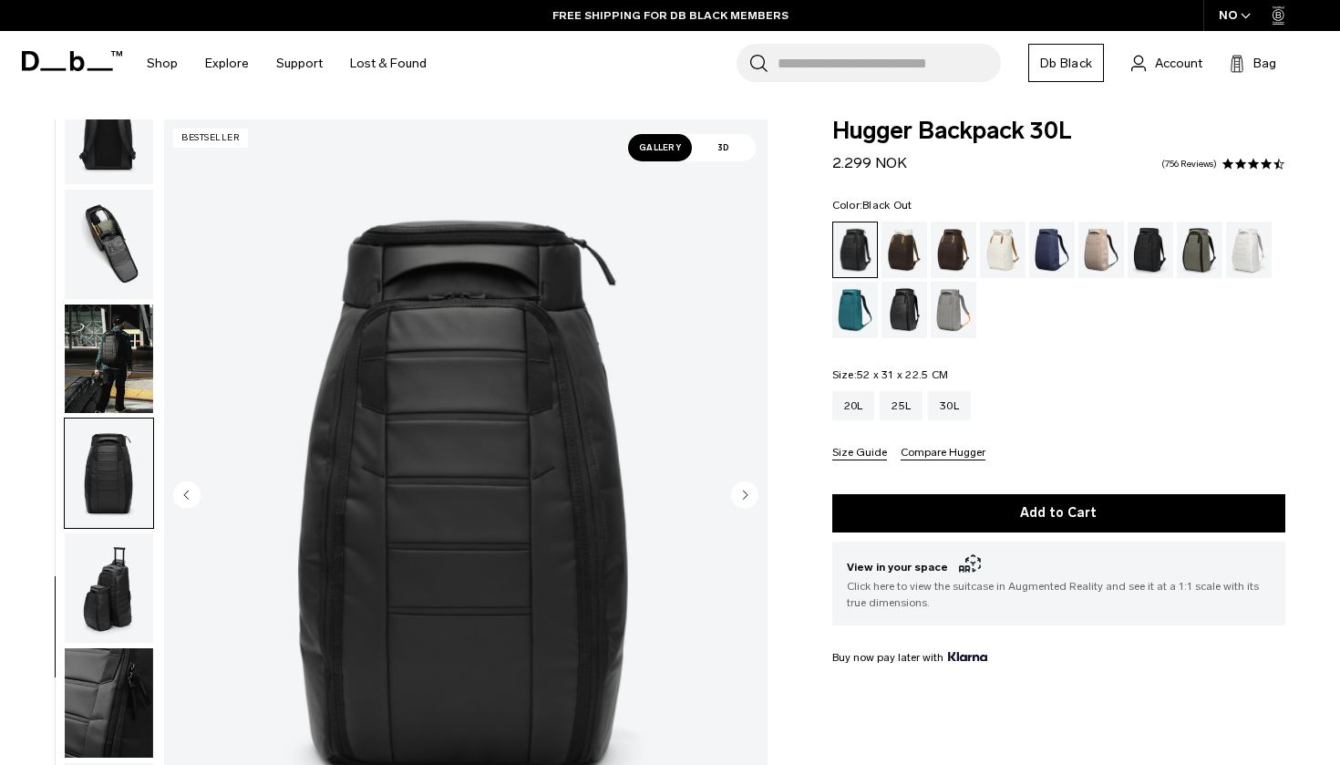
click at [99, 573] on img "button" at bounding box center [109, 587] width 88 height 109
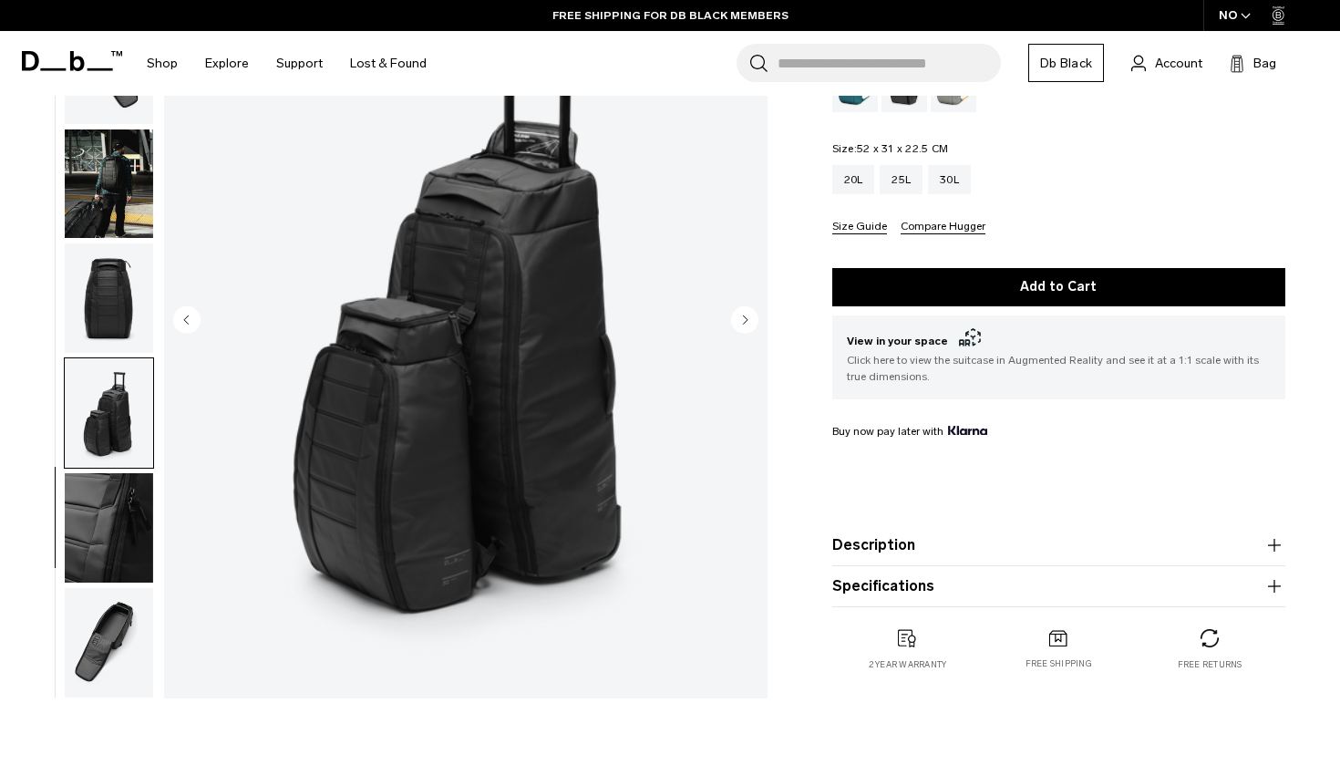
scroll to position [231, 0]
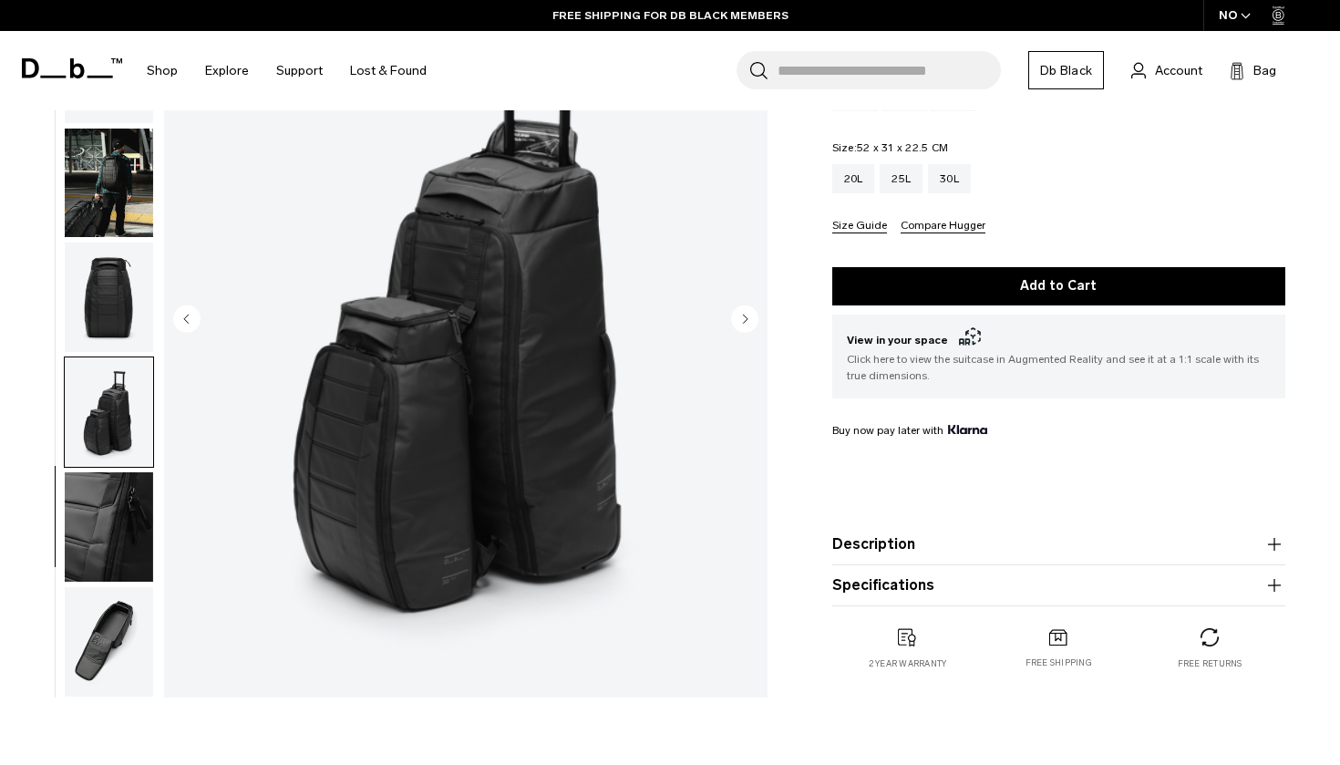
click at [113, 639] on img "button" at bounding box center [109, 641] width 88 height 109
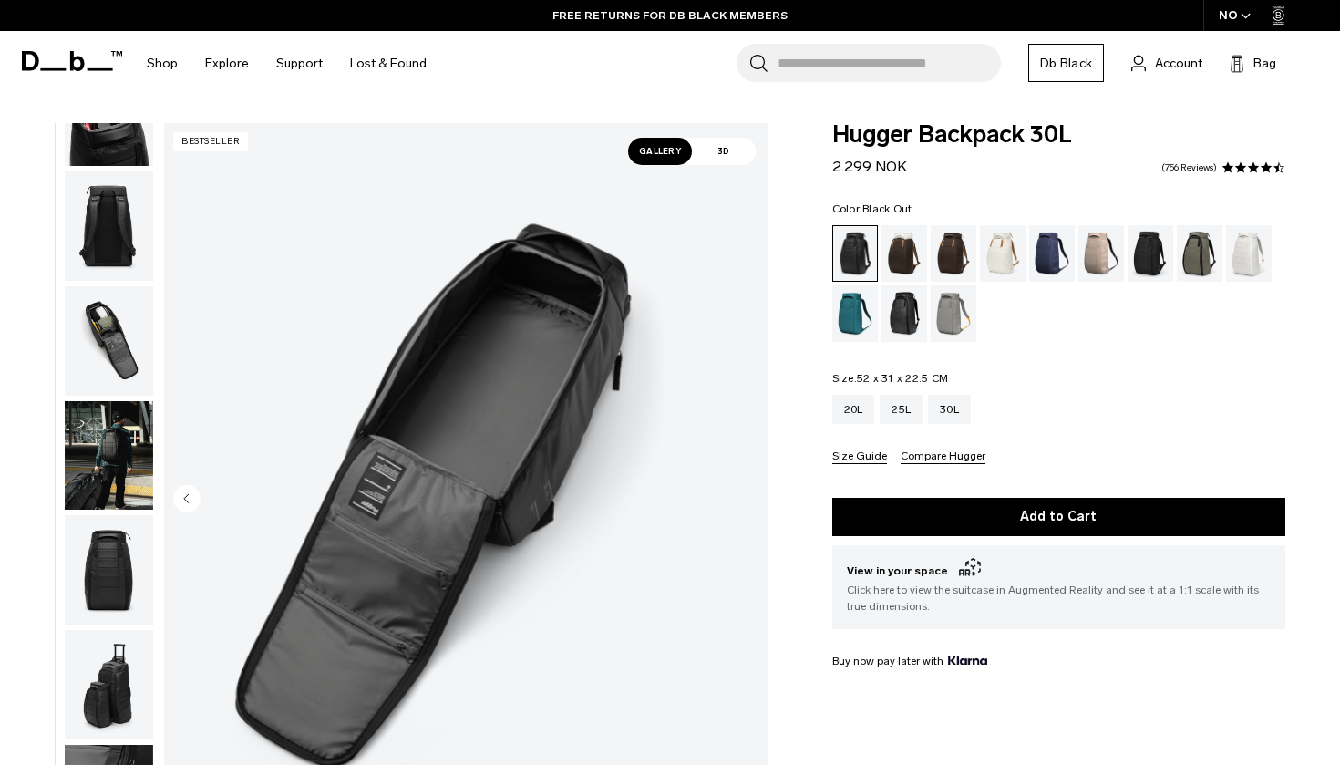
scroll to position [0, 0]
click at [117, 444] on img "button" at bounding box center [109, 455] width 88 height 109
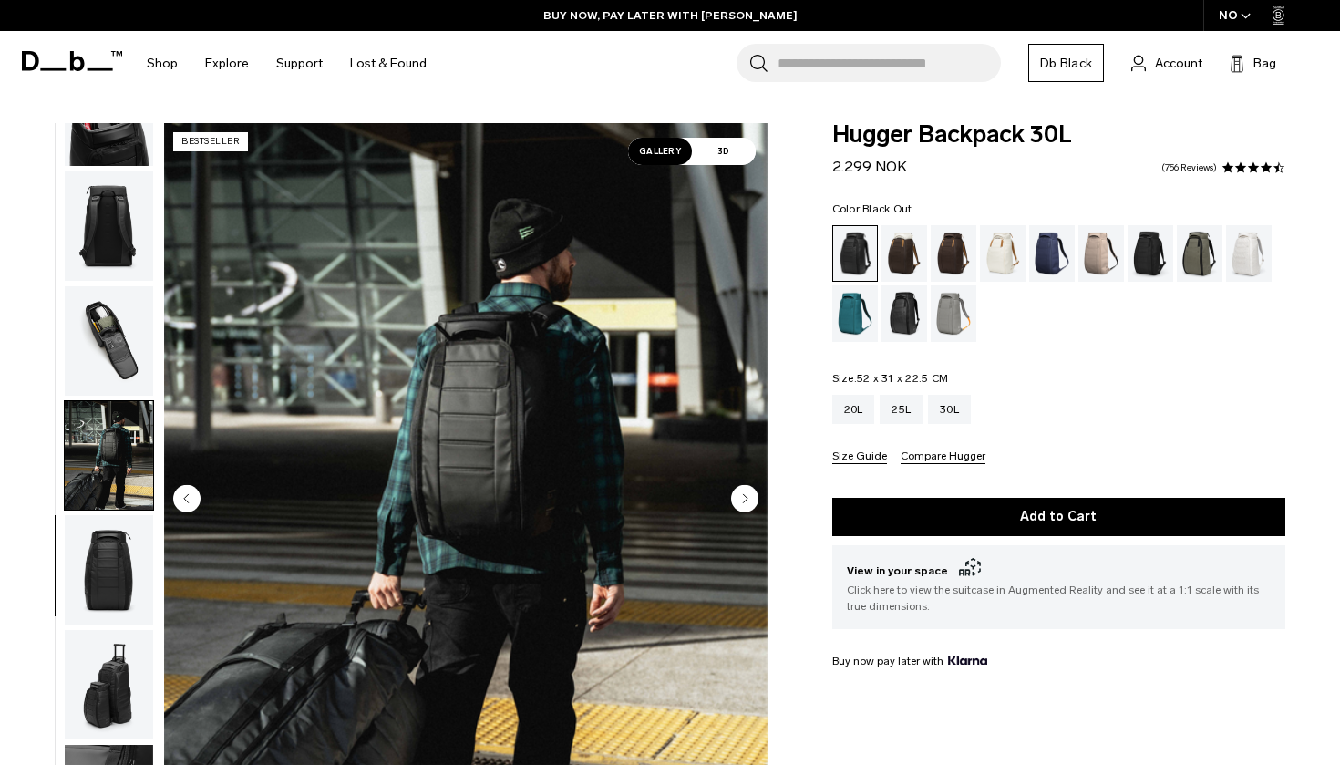
scroll to position [519, 0]
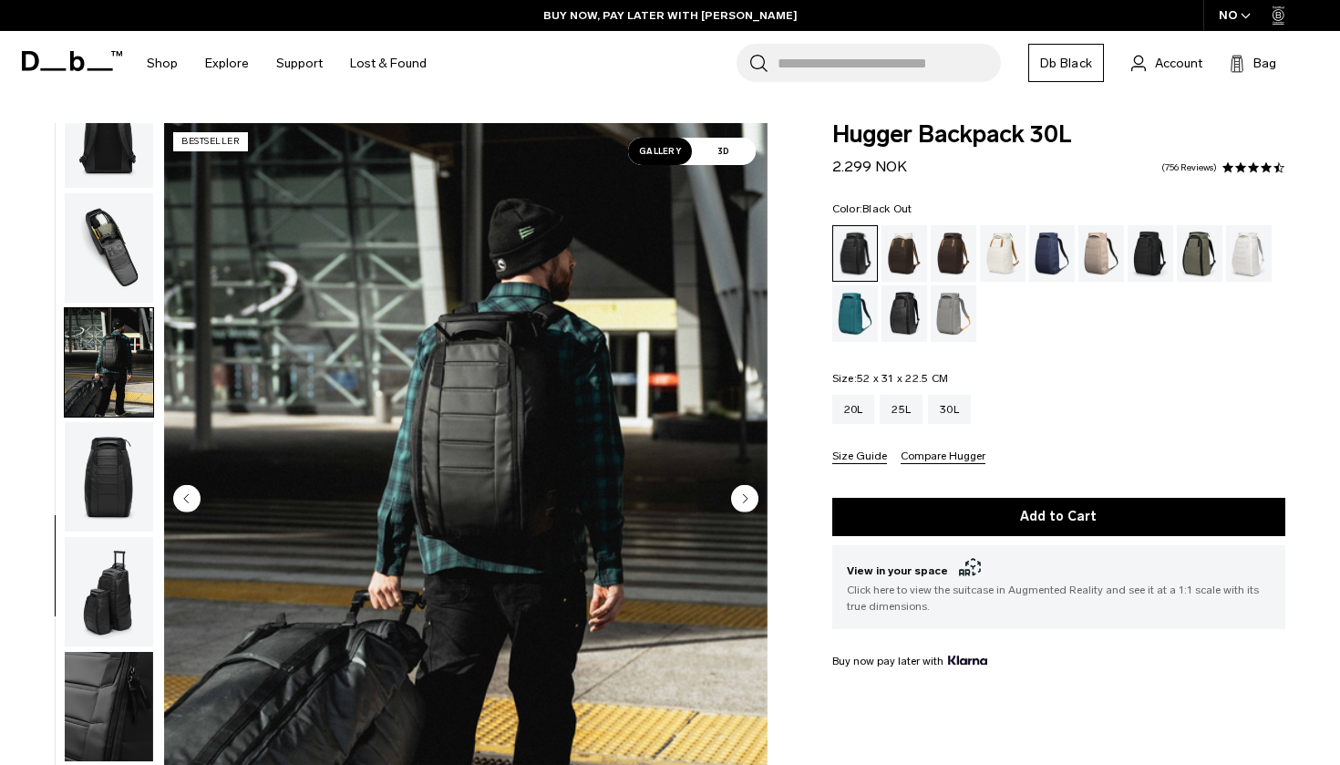
click at [137, 238] on img "button" at bounding box center [109, 247] width 88 height 109
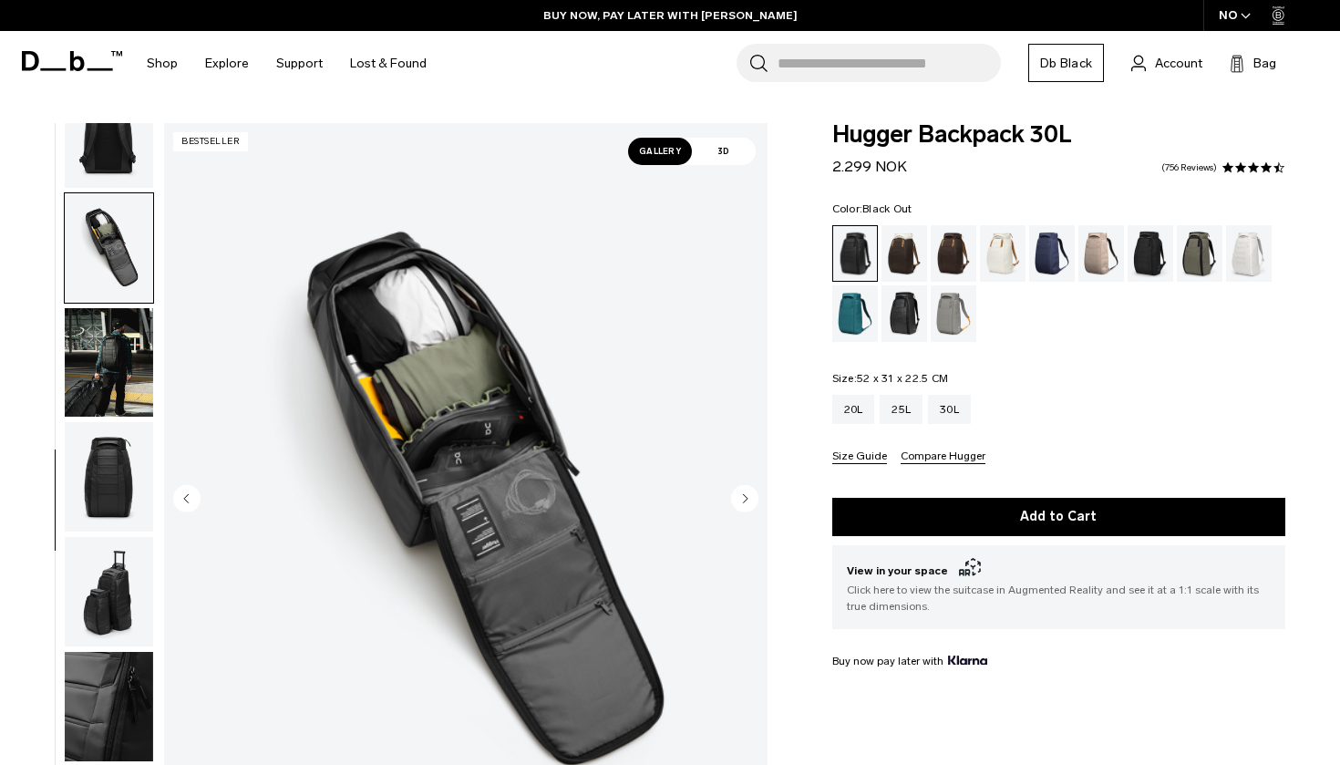
scroll to position [0, 0]
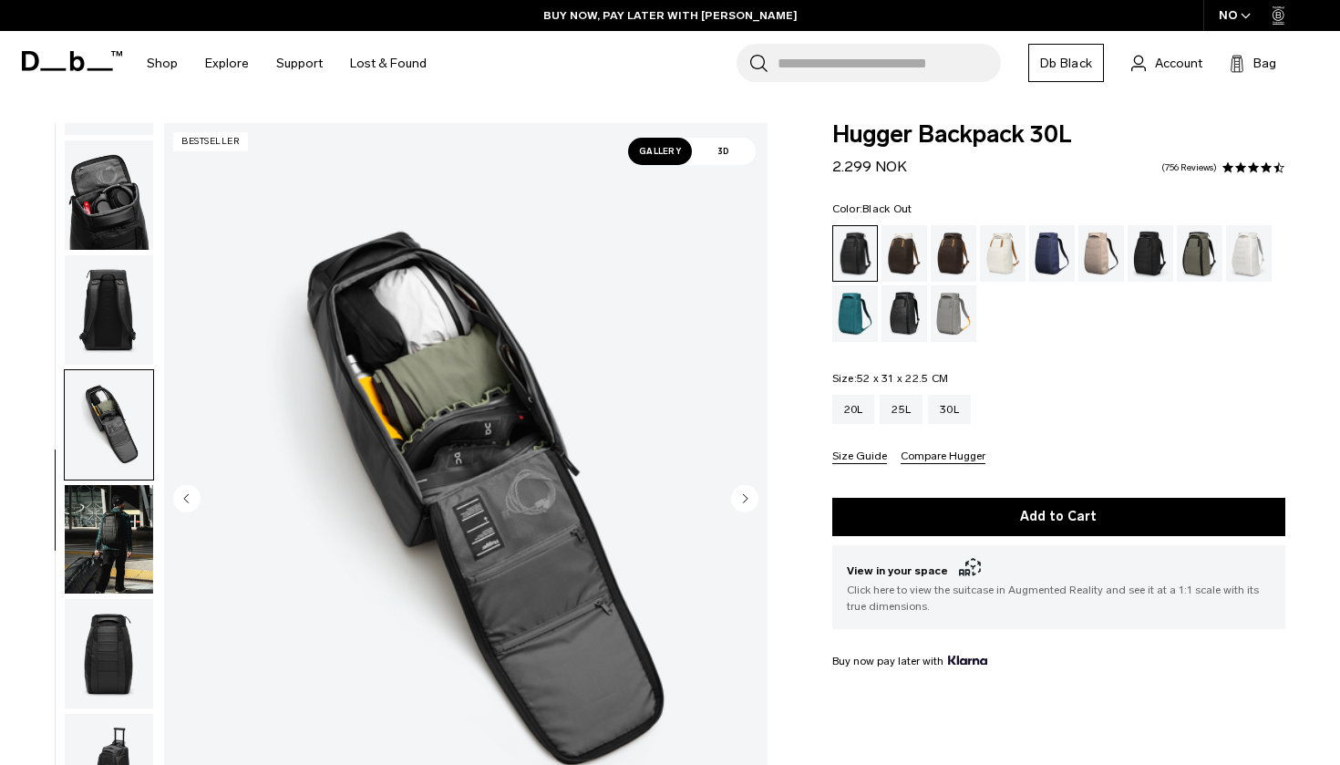
click at [123, 281] on img "button" at bounding box center [109, 309] width 88 height 109
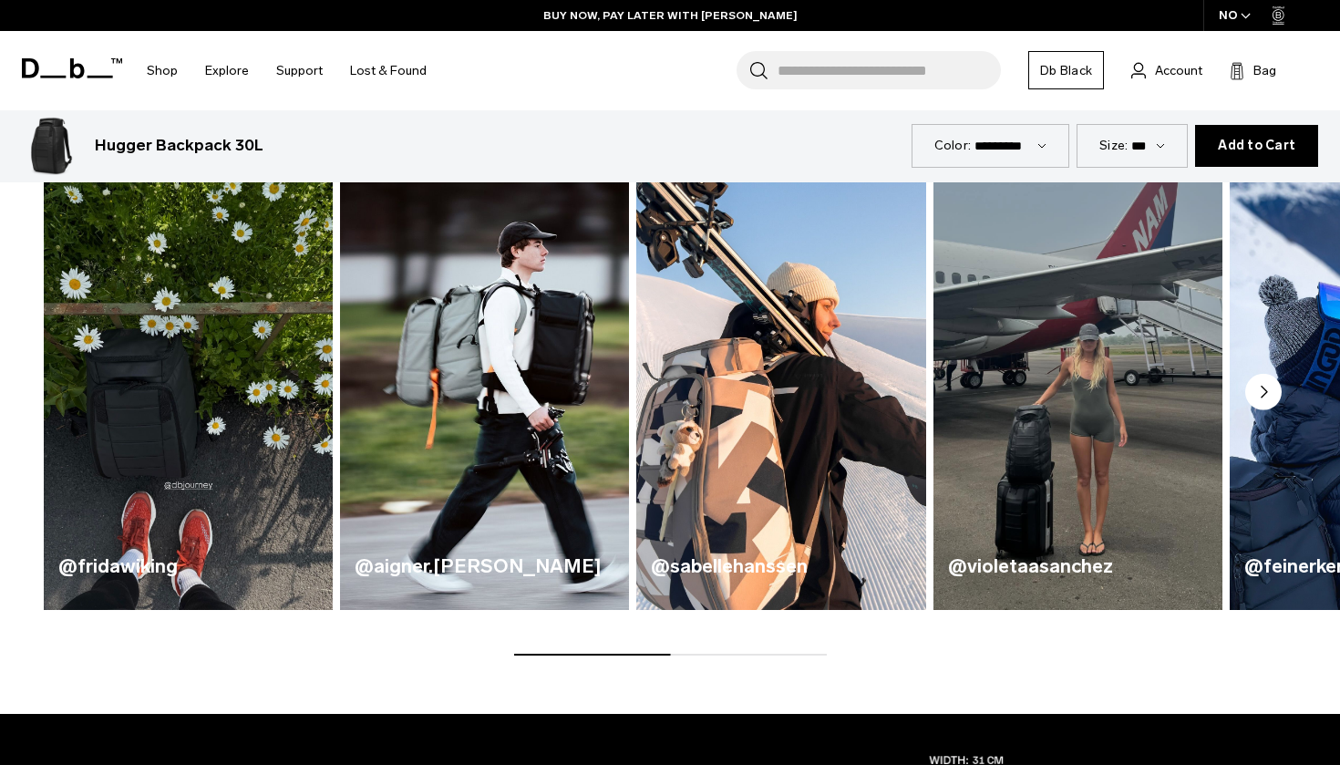
scroll to position [823, 0]
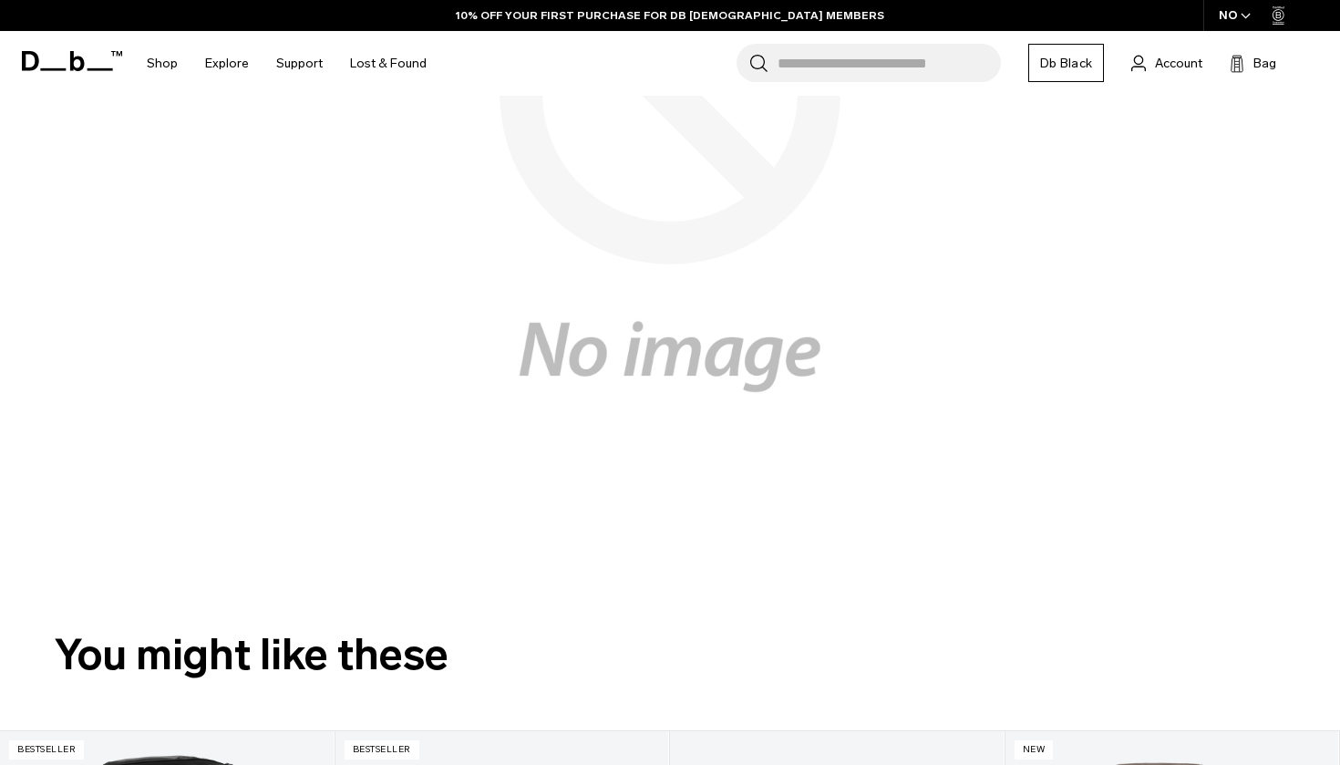
scroll to position [240, 0]
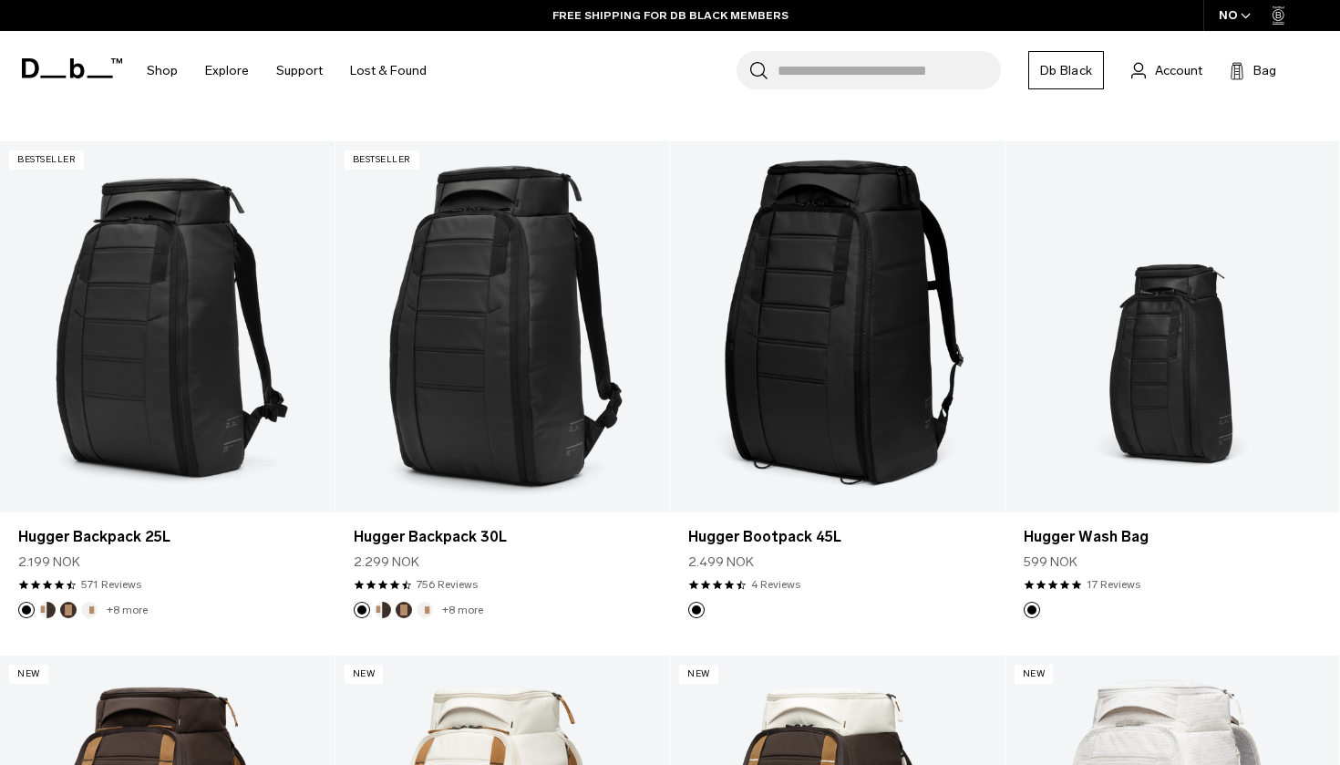
scroll to position [1023, 0]
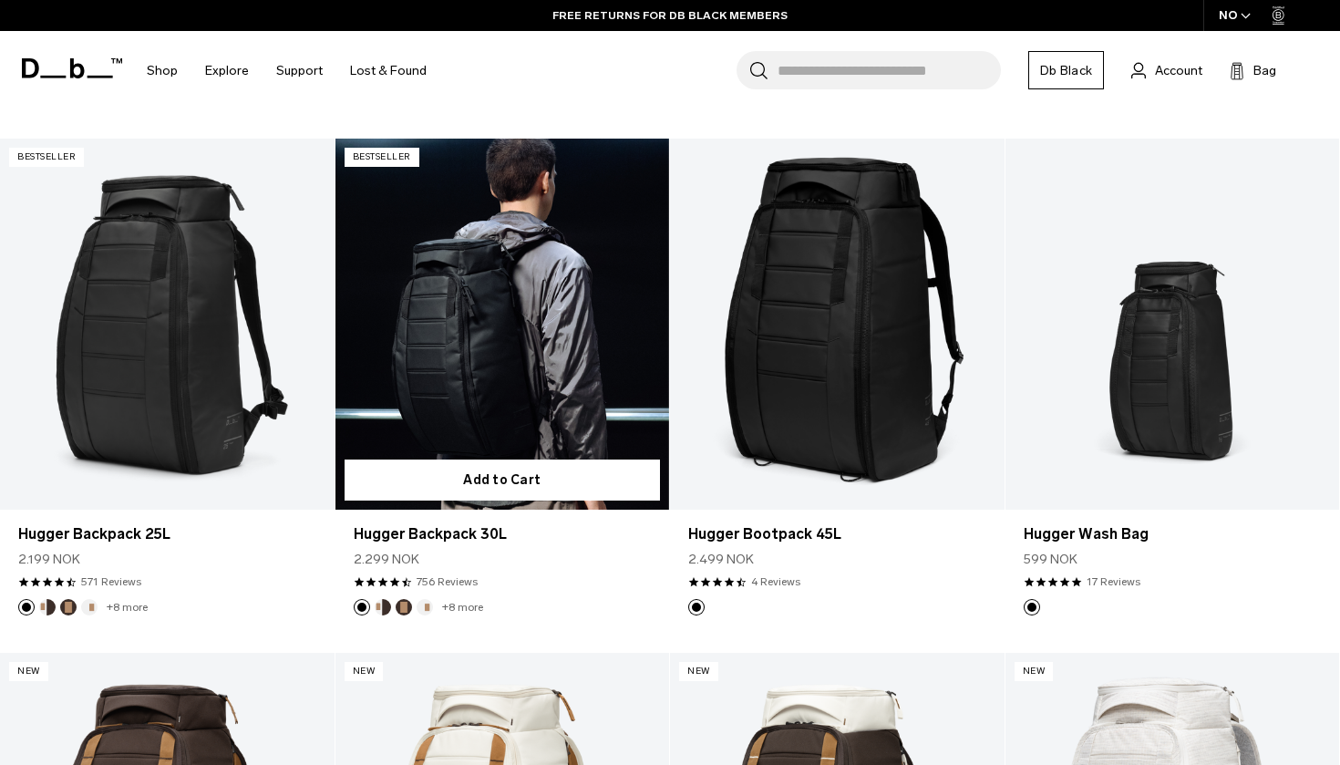
click at [573, 273] on link "Hugger Backpack 30L" at bounding box center [502, 324] width 334 height 371
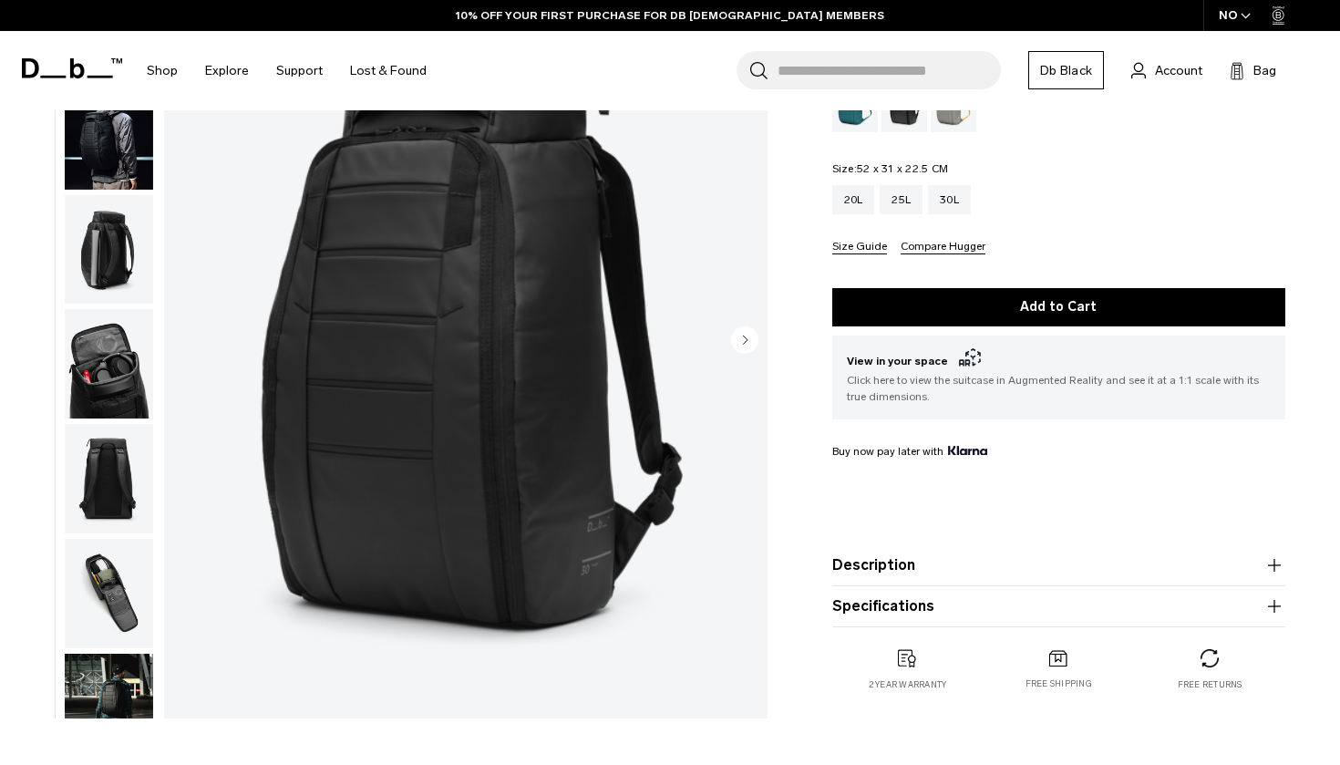
scroll to position [114, 0]
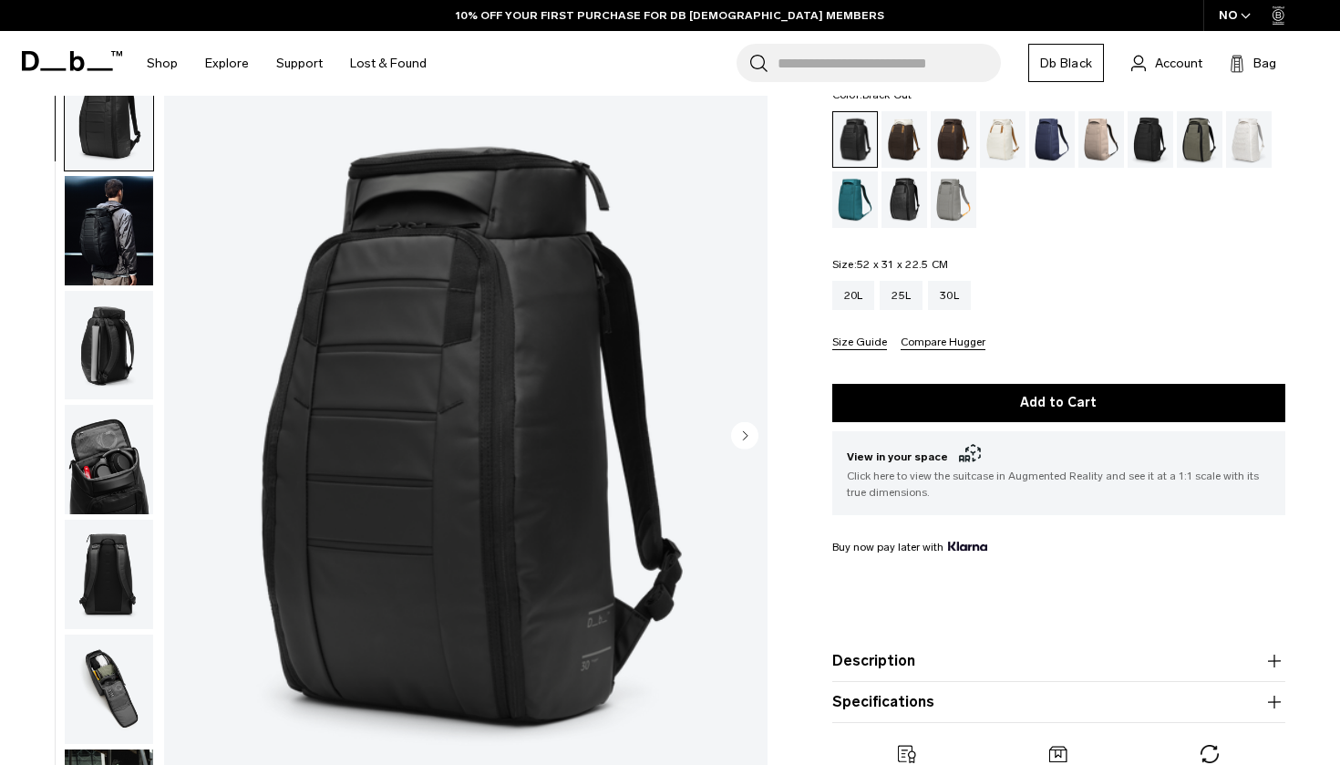
click at [127, 276] on img "button" at bounding box center [109, 230] width 88 height 109
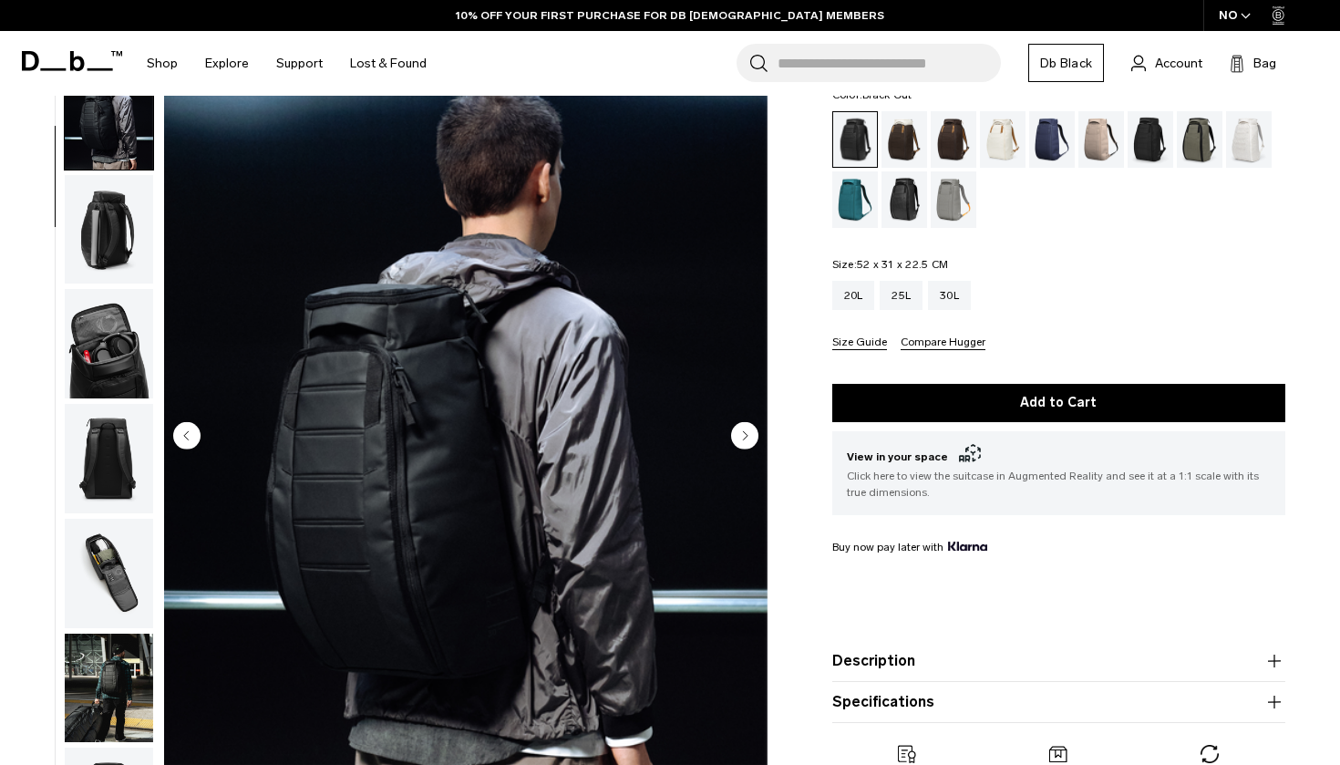
click at [118, 279] on img "button" at bounding box center [109, 228] width 88 height 109
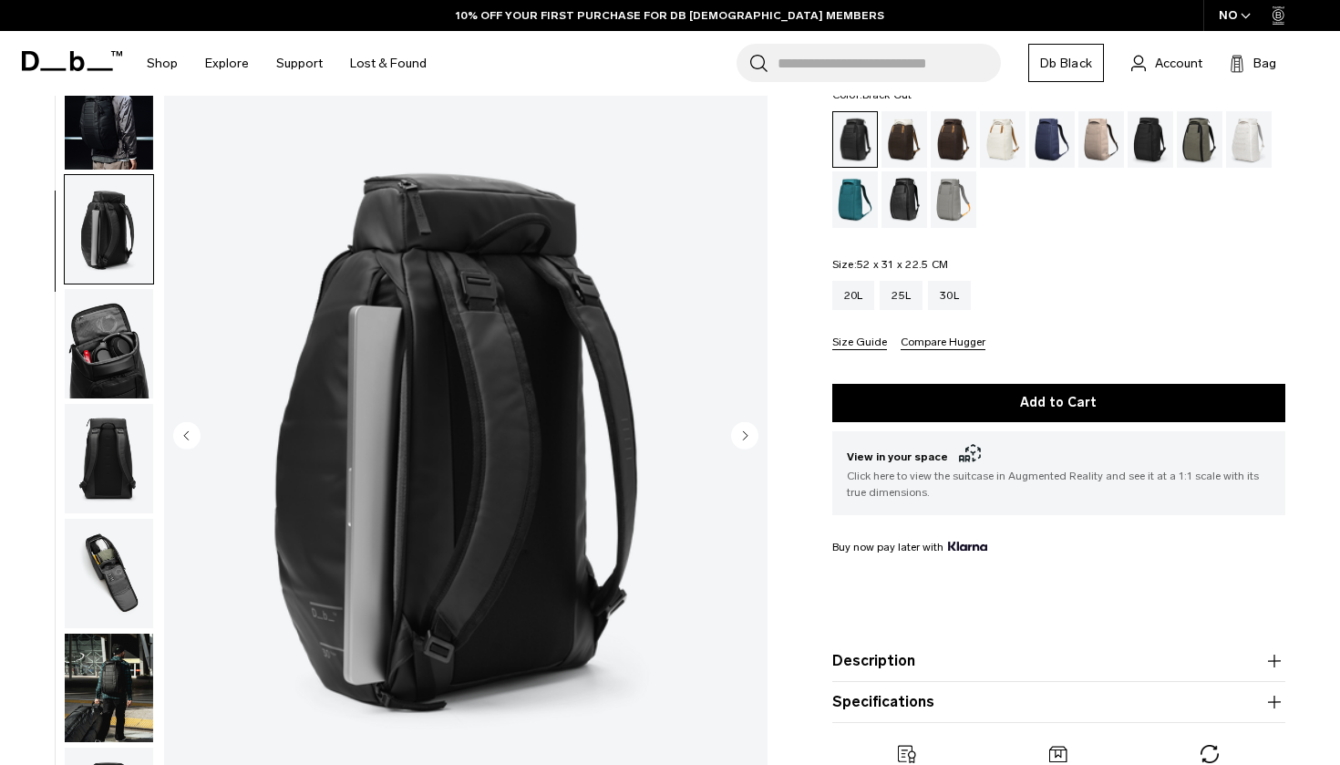
scroll to position [232, 0]
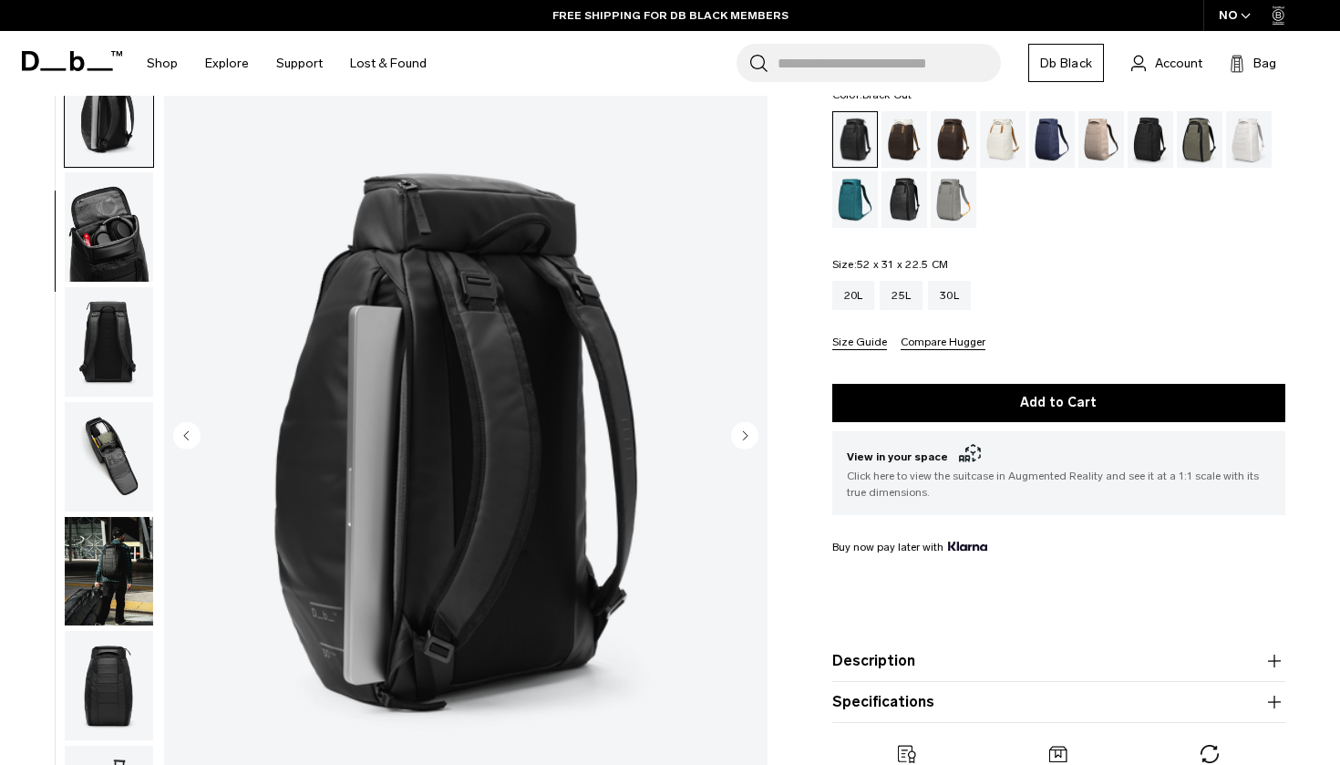
click at [118, 251] on img "button" at bounding box center [109, 226] width 88 height 109
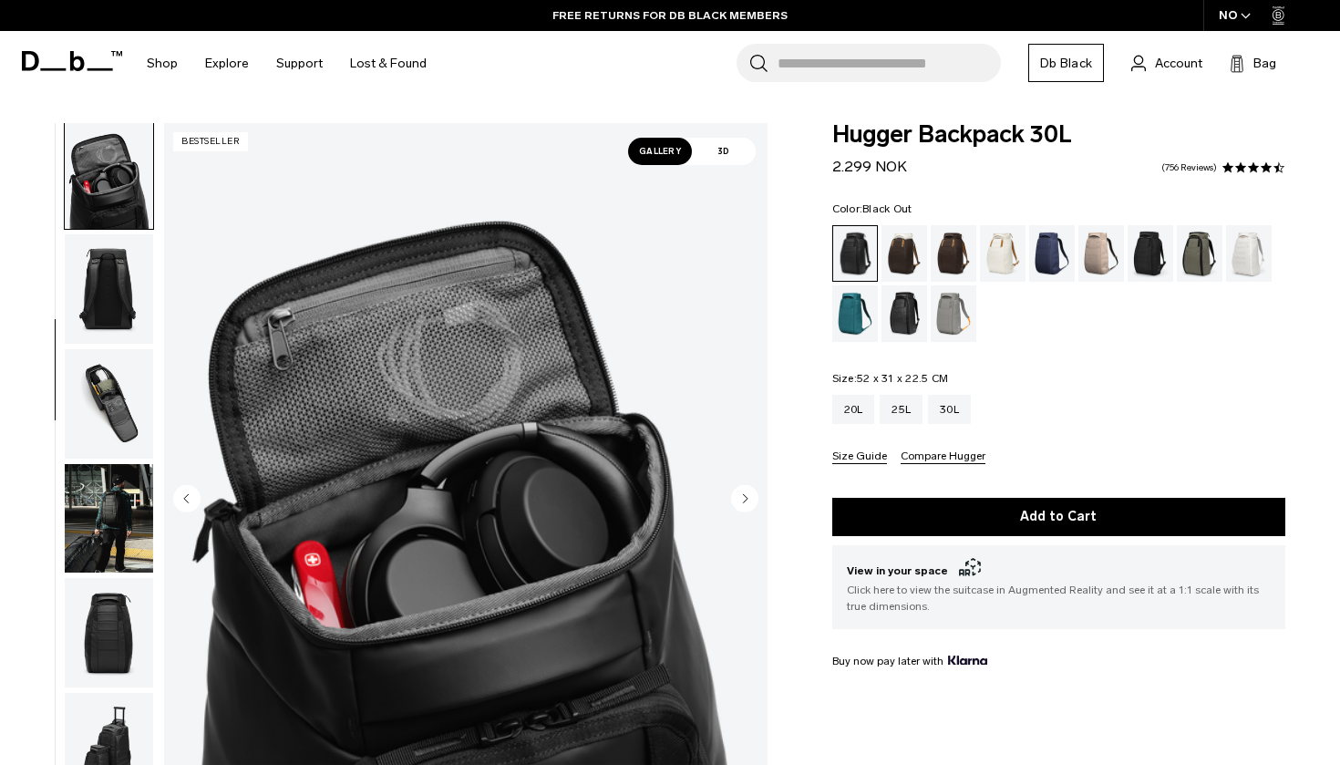
scroll to position [0, 0]
